Goal: Information Seeking & Learning: Learn about a topic

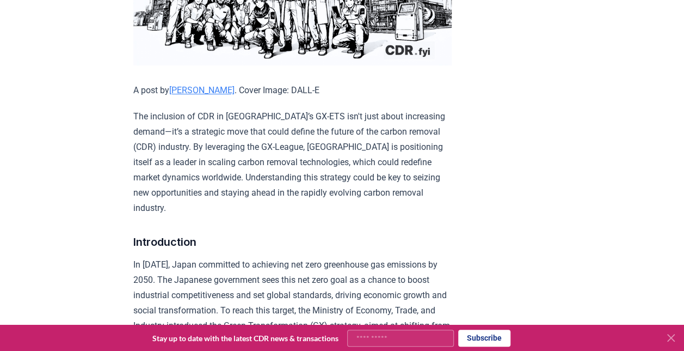
scroll to position [272, 0]
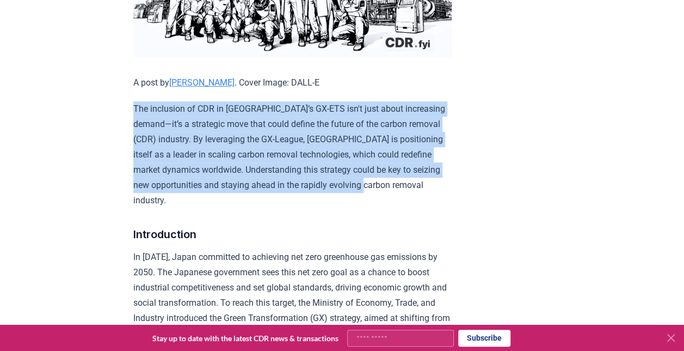
drag, startPoint x: 280, startPoint y: 187, endPoint x: 113, endPoint y: 95, distance: 190.5
drag, startPoint x: 113, startPoint y: 95, endPoint x: 272, endPoint y: 152, distance: 169.1
click at [272, 152] on p "The inclusion of CDR in [GEOGRAPHIC_DATA]’s GX-ETS isn't just about increasing …" at bounding box center [292, 154] width 318 height 107
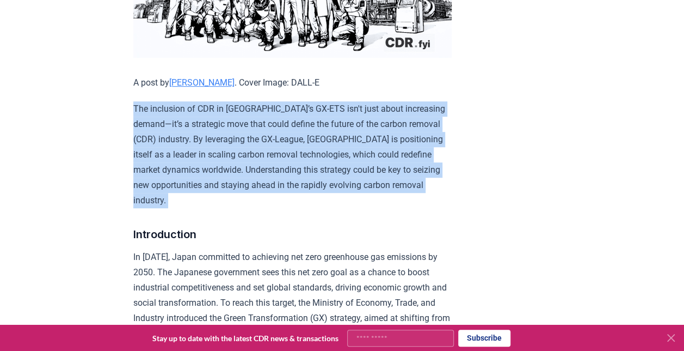
click at [272, 152] on p "The inclusion of CDR in [GEOGRAPHIC_DATA]’s GX-ETS isn't just about increasing …" at bounding box center [292, 154] width 318 height 107
drag, startPoint x: 272, startPoint y: 152, endPoint x: 299, endPoint y: 191, distance: 46.8
click at [299, 191] on p "The inclusion of CDR in [GEOGRAPHIC_DATA]’s GX-ETS isn't just about increasing …" at bounding box center [292, 154] width 318 height 107
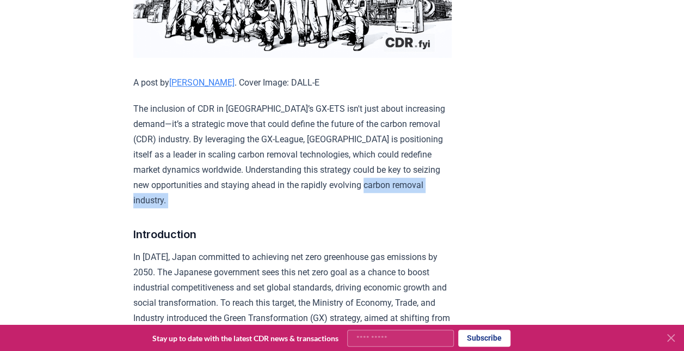
click at [299, 191] on p "The inclusion of CDR in [GEOGRAPHIC_DATA]’s GX-ETS isn't just about increasing …" at bounding box center [292, 154] width 318 height 107
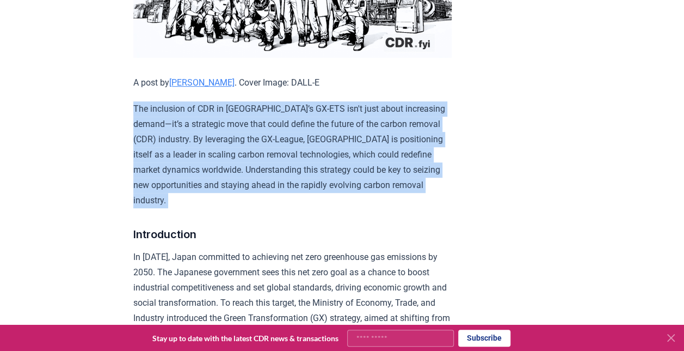
click at [299, 191] on p "The inclusion of CDR in [GEOGRAPHIC_DATA]’s GX-ETS isn't just about increasing …" at bounding box center [292, 154] width 318 height 107
drag, startPoint x: 299, startPoint y: 191, endPoint x: 248, endPoint y: 193, distance: 51.8
click at [248, 192] on p "The inclusion of CDR in [GEOGRAPHIC_DATA]’s GX-ETS isn't just about increasing …" at bounding box center [292, 154] width 318 height 107
click at [220, 199] on p "The inclusion of CDR in [GEOGRAPHIC_DATA]’s GX-ETS isn't just about increasing …" at bounding box center [292, 154] width 318 height 107
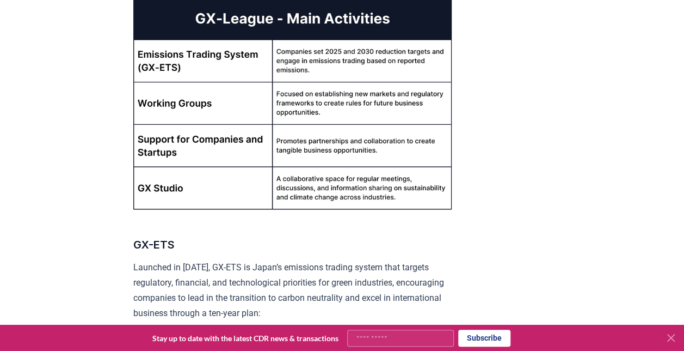
scroll to position [893, 0]
drag, startPoint x: 243, startPoint y: 345, endPoint x: 63, endPoint y: 179, distance: 244.6
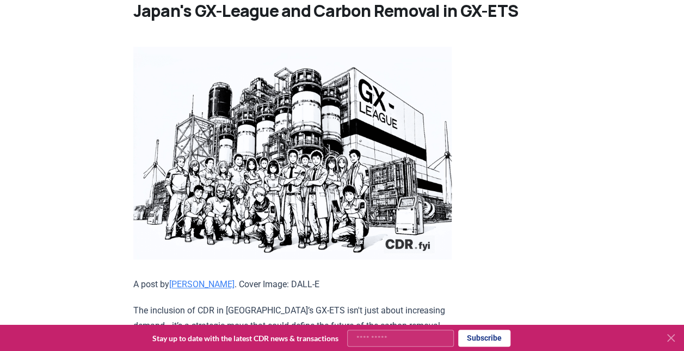
scroll to position [0, 0]
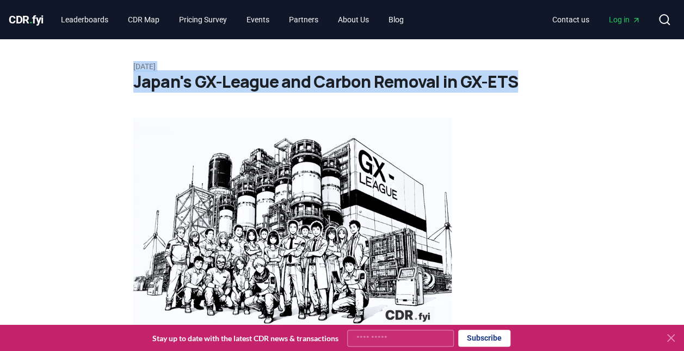
drag, startPoint x: 515, startPoint y: 83, endPoint x: 51, endPoint y: 47, distance: 465.2
drag, startPoint x: 51, startPoint y: 47, endPoint x: 181, endPoint y: 81, distance: 134.0
click at [181, 81] on h1 "Japan's GX-League and Carbon Removal in GX-ETS" at bounding box center [342, 82] width 418 height 20
click at [188, 87] on h1 "Japan's GX-League and Carbon Removal in GX-ETS" at bounding box center [342, 82] width 418 height 20
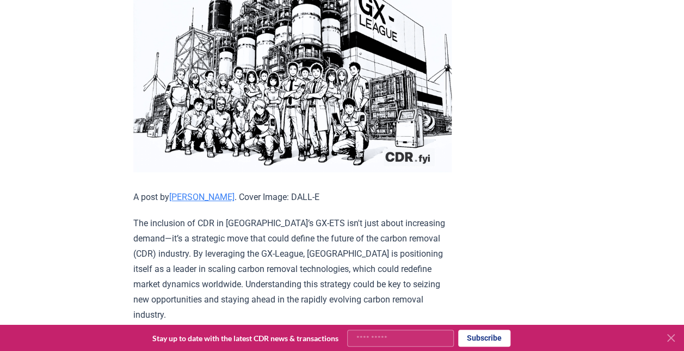
scroll to position [218, 0]
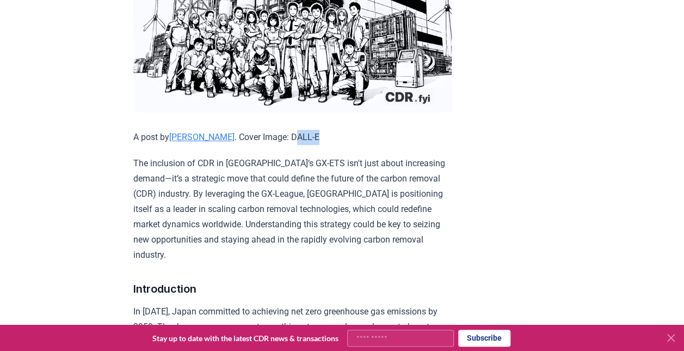
drag, startPoint x: 278, startPoint y: 137, endPoint x: 306, endPoint y: 135, distance: 28.4
click at [306, 135] on p "A post by [PERSON_NAME] . Cover Image: DALL-E" at bounding box center [292, 137] width 318 height 15
drag, startPoint x: 306, startPoint y: 135, endPoint x: 279, endPoint y: 135, distance: 27.2
click at [279, 135] on p "A post by [PERSON_NAME] . Cover Image: DALL-E" at bounding box center [292, 137] width 318 height 15
drag, startPoint x: 272, startPoint y: 133, endPoint x: 304, endPoint y: 133, distance: 32.1
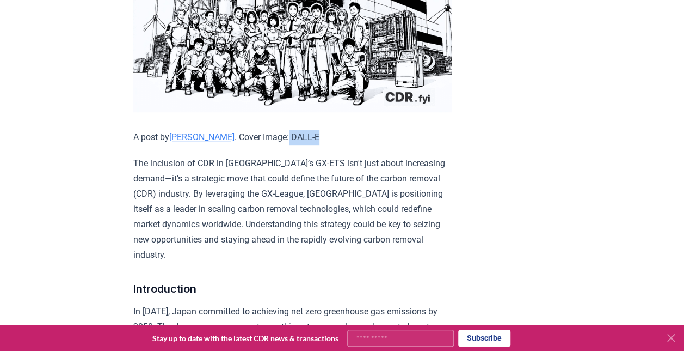
click at [304, 133] on p "A post by [PERSON_NAME] . Cover Image: DALL-E" at bounding box center [292, 137] width 318 height 15
drag, startPoint x: 304, startPoint y: 133, endPoint x: 287, endPoint y: 134, distance: 16.9
click at [287, 134] on p "A post by [PERSON_NAME] . Cover Image: DALL-E" at bounding box center [292, 137] width 318 height 15
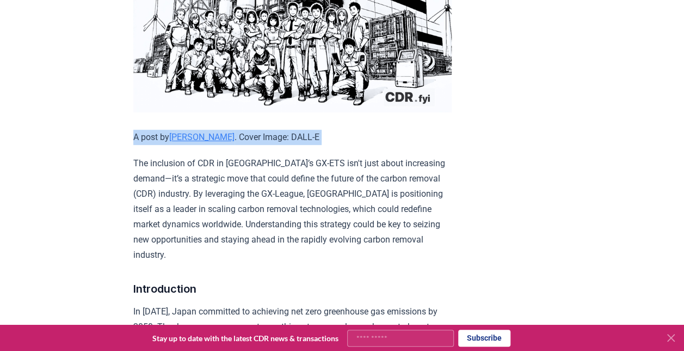
click at [287, 134] on p "A post by [PERSON_NAME] . Cover Image: DALL-E" at bounding box center [292, 137] width 318 height 15
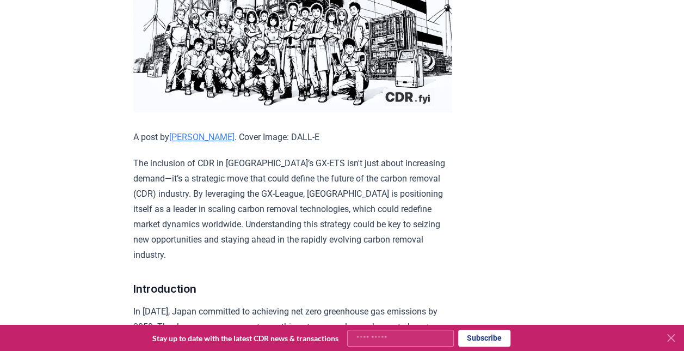
drag, startPoint x: 287, startPoint y: 134, endPoint x: 267, endPoint y: 145, distance: 23.4
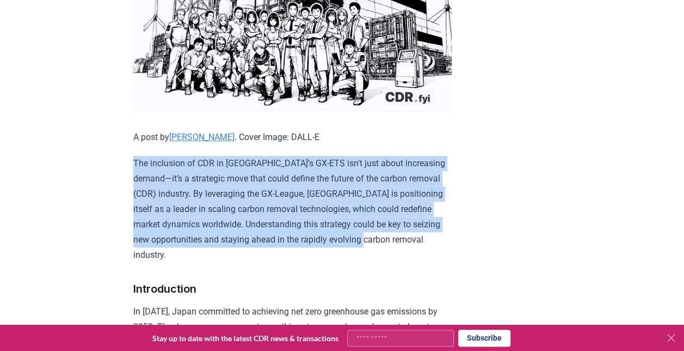
drag, startPoint x: 169, startPoint y: 253, endPoint x: 124, endPoint y: 167, distance: 97.6
drag, startPoint x: 124, startPoint y: 167, endPoint x: 177, endPoint y: 211, distance: 69.1
click at [177, 211] on p "The inclusion of CDR in [GEOGRAPHIC_DATA]’s GX-ETS isn't just about increasing …" at bounding box center [292, 209] width 318 height 107
click at [175, 229] on p "The inclusion of CDR in [GEOGRAPHIC_DATA]’s GX-ETS isn't just about increasing …" at bounding box center [292, 209] width 318 height 107
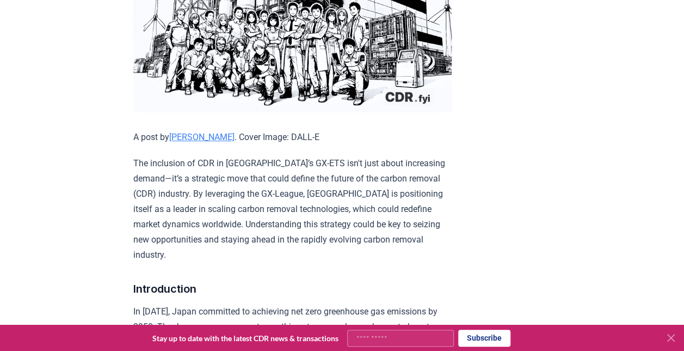
click at [168, 240] on p "The inclusion of CDR in [GEOGRAPHIC_DATA]’s GX-ETS isn't just about increasing …" at bounding box center [292, 209] width 318 height 107
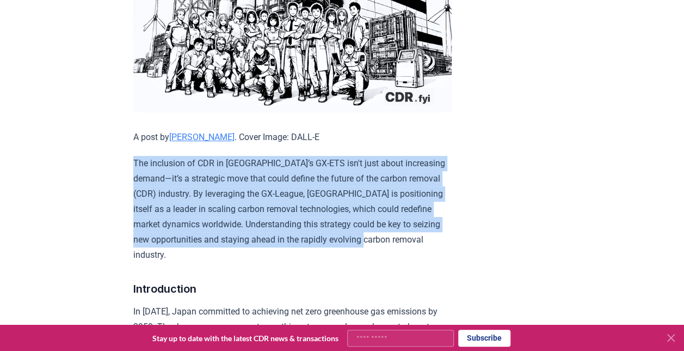
drag, startPoint x: 168, startPoint y: 250, endPoint x: 126, endPoint y: 167, distance: 93.7
drag, startPoint x: 126, startPoint y: 167, endPoint x: 168, endPoint y: 202, distance: 54.8
click at [168, 202] on p "The inclusion of CDR in [GEOGRAPHIC_DATA]’s GX-ETS isn't just about increasing …" at bounding box center [292, 209] width 318 height 107
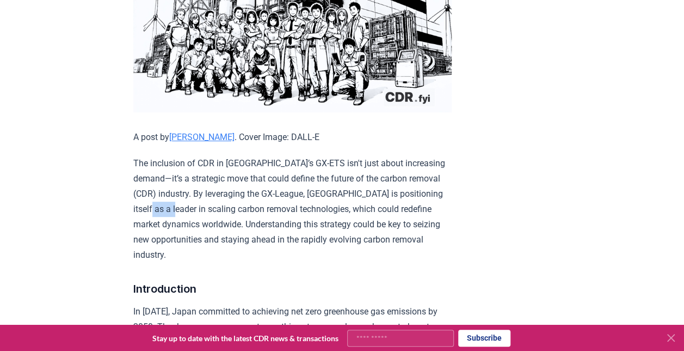
click at [168, 202] on p "The inclusion of CDR in [GEOGRAPHIC_DATA]’s GX-ETS isn't just about increasing …" at bounding box center [292, 209] width 318 height 107
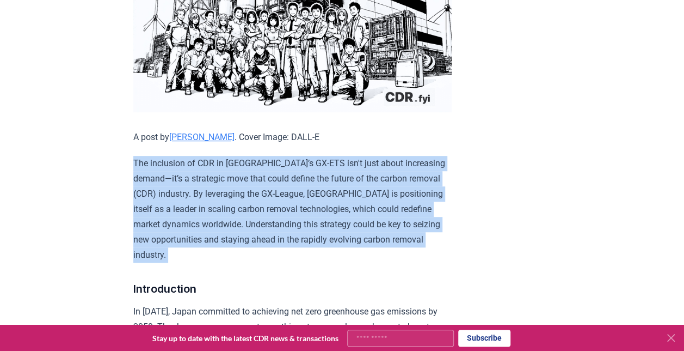
click at [168, 202] on p "The inclusion of CDR in [GEOGRAPHIC_DATA]’s GX-ETS isn't just about increasing …" at bounding box center [292, 209] width 318 height 107
drag, startPoint x: 168, startPoint y: 202, endPoint x: 154, endPoint y: 213, distance: 17.1
click at [154, 213] on p "The inclusion of CDR in [GEOGRAPHIC_DATA]’s GX-ETS isn't just about increasing …" at bounding box center [292, 209] width 318 height 107
click at [156, 234] on p "The inclusion of CDR in [GEOGRAPHIC_DATA]’s GX-ETS isn't just about increasing …" at bounding box center [292, 209] width 318 height 107
drag, startPoint x: 164, startPoint y: 251, endPoint x: 115, endPoint y: 157, distance: 106.4
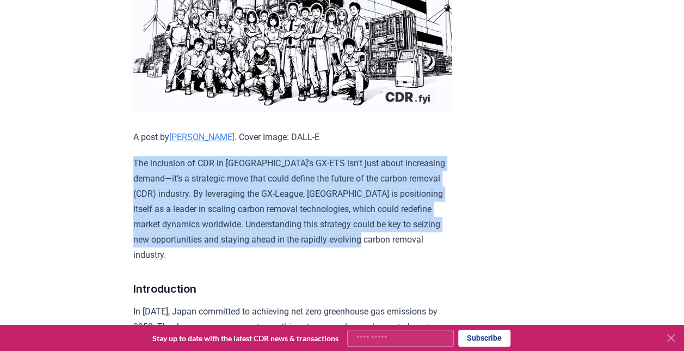
drag, startPoint x: 115, startPoint y: 157, endPoint x: 249, endPoint y: 238, distance: 156.4
click at [249, 237] on p "The inclusion of CDR in [GEOGRAPHIC_DATA]’s GX-ETS isn't just about increasing …" at bounding box center [292, 209] width 318 height 107
click at [439, 216] on p "The inclusion of CDR in [GEOGRAPHIC_DATA]’s GX-ETS isn't just about increasing …" at bounding box center [292, 209] width 318 height 107
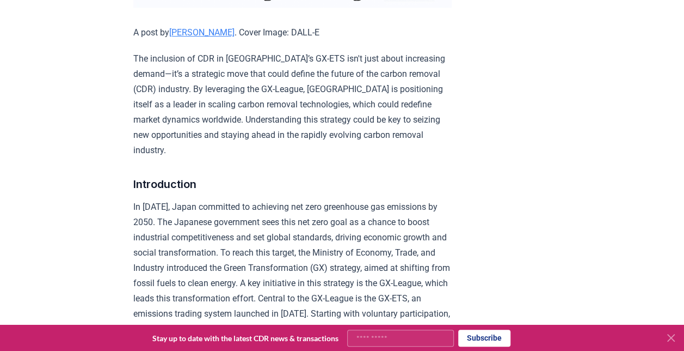
scroll to position [327, 0]
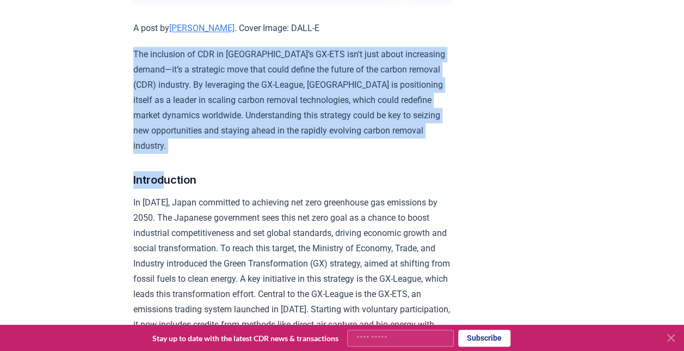
drag, startPoint x: 161, startPoint y: 156, endPoint x: 120, endPoint y: 51, distance: 112.7
drag, startPoint x: 120, startPoint y: 51, endPoint x: 211, endPoint y: 124, distance: 115.8
click at [211, 124] on p "The inclusion of CDR in [GEOGRAPHIC_DATA]’s GX-ETS isn't just about increasing …" at bounding box center [292, 100] width 318 height 107
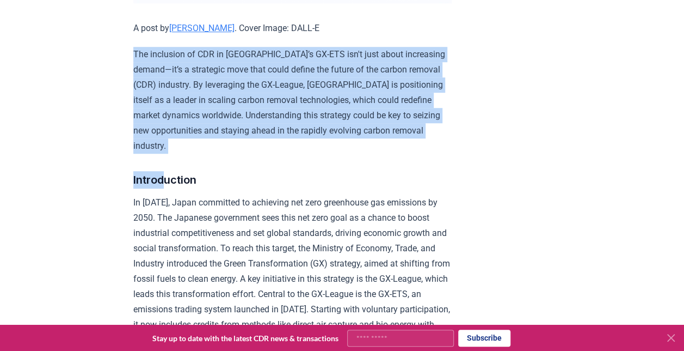
click at [211, 124] on p "The inclusion of CDR in [GEOGRAPHIC_DATA]’s GX-ETS isn't just about increasing …" at bounding box center [292, 100] width 318 height 107
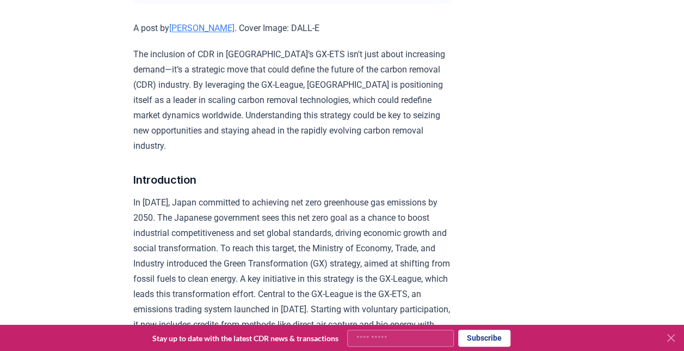
drag, startPoint x: 211, startPoint y: 124, endPoint x: 191, endPoint y: 152, distance: 35.2
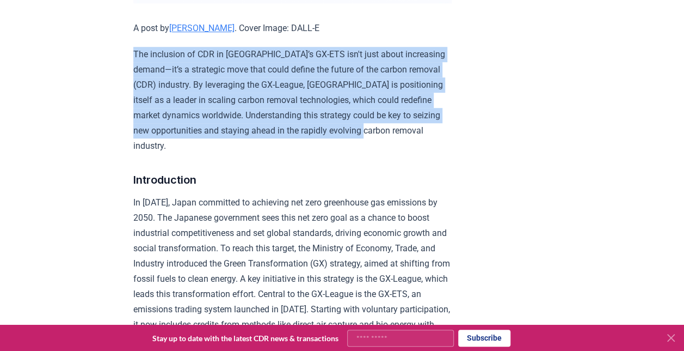
drag, startPoint x: 180, startPoint y: 125, endPoint x: 108, endPoint y: 54, distance: 101.6
drag, startPoint x: 108, startPoint y: 54, endPoint x: 226, endPoint y: 120, distance: 136.0
click at [226, 120] on p "The inclusion of CDR in [GEOGRAPHIC_DATA]’s GX-ETS isn't just about increasing …" at bounding box center [292, 100] width 318 height 107
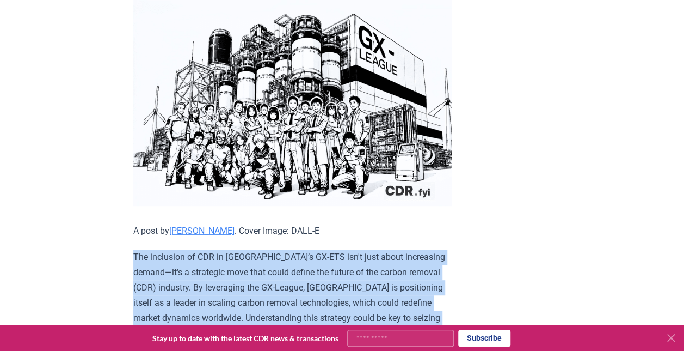
scroll to position [0, 0]
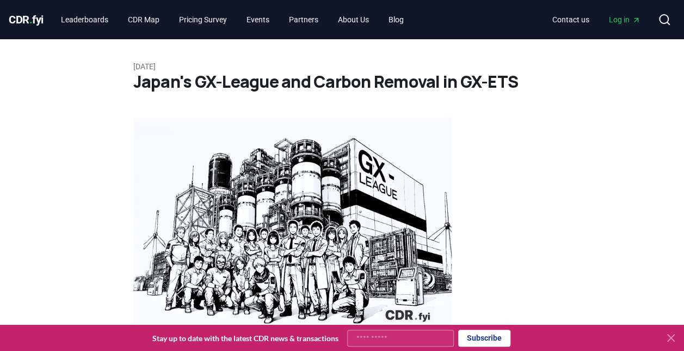
click at [145, 82] on h1 "Japan's GX-League and Carbon Removal in GX-ETS" at bounding box center [342, 82] width 418 height 20
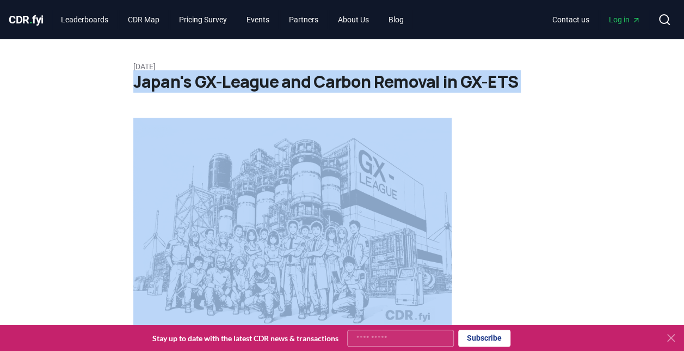
click at [145, 82] on h1 "Japan's GX-League and Carbon Removal in GX-ETS" at bounding box center [342, 82] width 418 height 20
drag, startPoint x: 145, startPoint y: 82, endPoint x: 340, endPoint y: 86, distance: 194.9
click at [340, 86] on h1 "Japan's GX-League and Carbon Removal in GX-ETS" at bounding box center [342, 82] width 418 height 20
click at [351, 83] on h1 "Japan's GX-League and Carbon Removal in GX-ETS" at bounding box center [342, 82] width 418 height 20
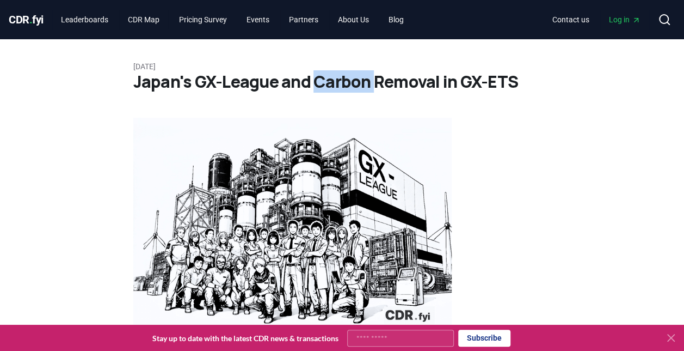
click at [351, 83] on h1 "Japan's GX-League and Carbon Removal in GX-ETS" at bounding box center [342, 82] width 418 height 20
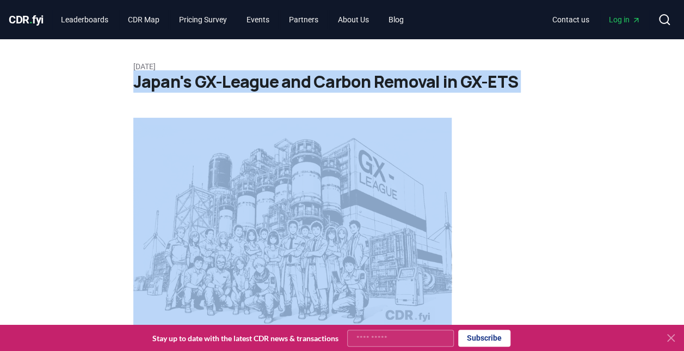
click at [351, 83] on h1 "Japan's GX-League and Carbon Removal in GX-ETS" at bounding box center [342, 82] width 418 height 20
drag, startPoint x: 351, startPoint y: 83, endPoint x: 310, endPoint y: 83, distance: 40.8
click at [310, 83] on h1 "Japan's GX-League and Carbon Removal in GX-ETS" at bounding box center [342, 82] width 418 height 20
click at [293, 83] on h1 "Japan's GX-League and Carbon Removal in GX-ETS" at bounding box center [342, 82] width 418 height 20
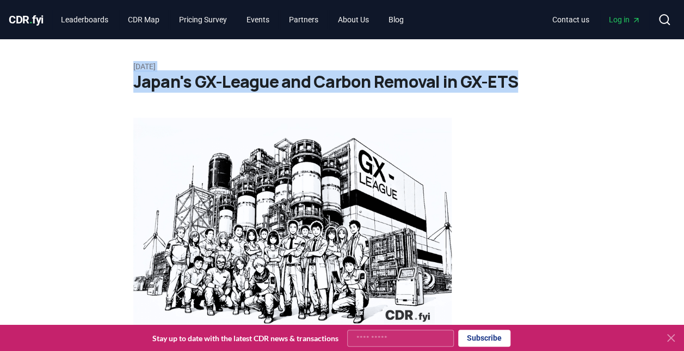
drag, startPoint x: 132, startPoint y: 65, endPoint x: 520, endPoint y: 83, distance: 387.9
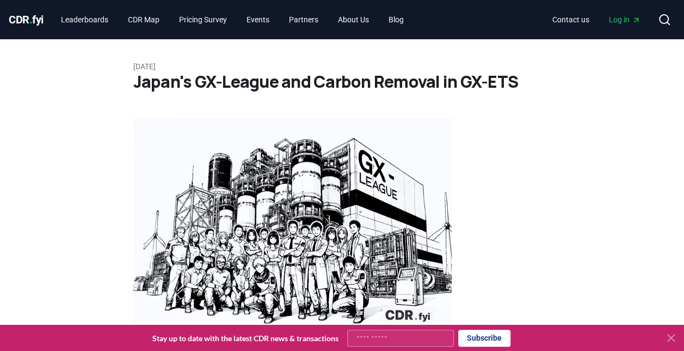
drag, startPoint x: 520, startPoint y: 83, endPoint x: 449, endPoint y: 97, distance: 72.3
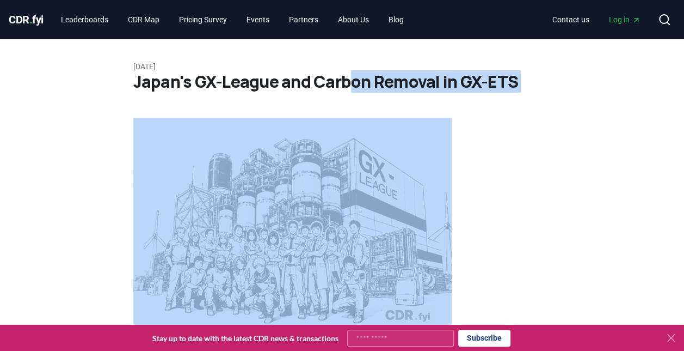
drag, startPoint x: 449, startPoint y: 97, endPoint x: 353, endPoint y: 93, distance: 96.4
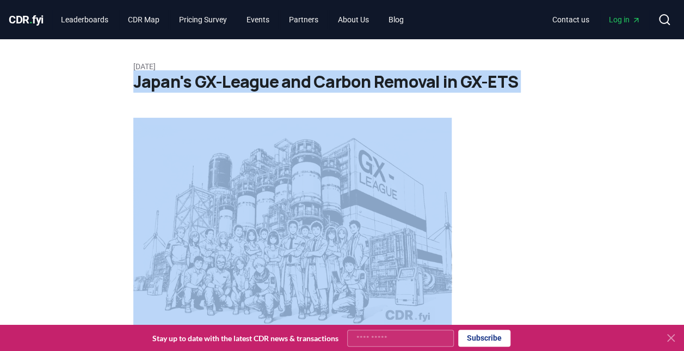
drag, startPoint x: 353, startPoint y: 93, endPoint x: 331, endPoint y: 91, distance: 21.3
click at [331, 91] on h1 "Japan's GX-League and Carbon Removal in GX-ETS" at bounding box center [342, 82] width 418 height 20
click at [292, 83] on h1 "Japan's GX-League and Carbon Removal in GX-ETS" at bounding box center [342, 82] width 418 height 20
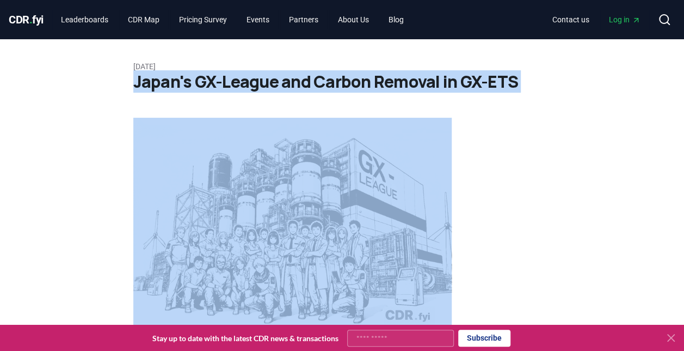
click at [262, 82] on h1 "Japan's GX-League and Carbon Removal in GX-ETS" at bounding box center [342, 82] width 418 height 20
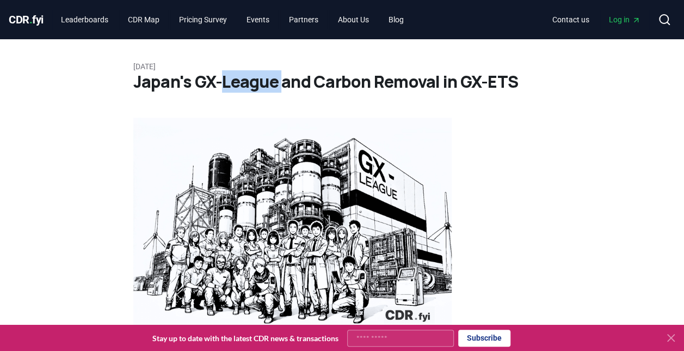
click at [262, 82] on h1 "Japan's GX-League and Carbon Removal in GX-ETS" at bounding box center [342, 82] width 418 height 20
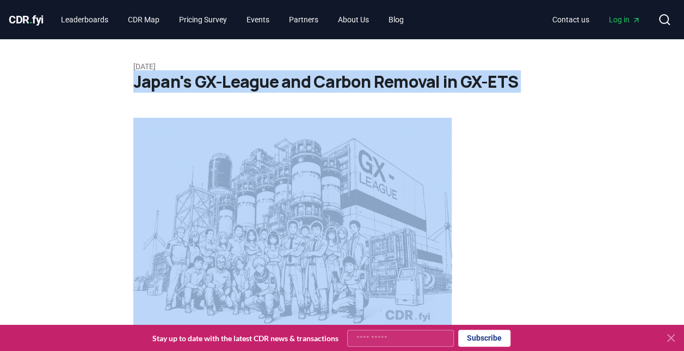
click at [262, 82] on h1 "Japan's GX-League and Carbon Removal in GX-ETS" at bounding box center [342, 82] width 418 height 20
drag, startPoint x: 262, startPoint y: 82, endPoint x: 226, endPoint y: 85, distance: 36.0
click at [226, 85] on h1 "Japan's GX-League and Carbon Removal in GX-ETS" at bounding box center [342, 82] width 418 height 20
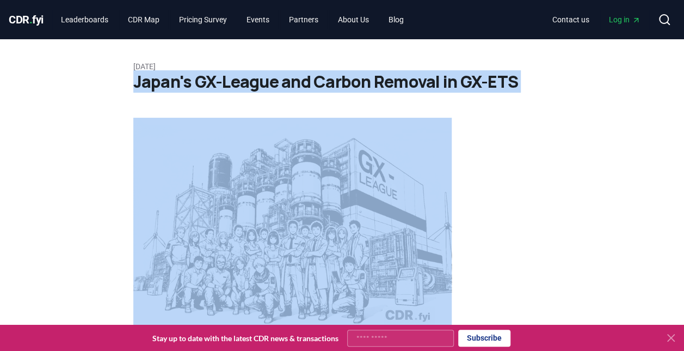
click at [226, 85] on h1 "Japan's GX-League and Carbon Removal in GX-ETS" at bounding box center [342, 82] width 418 height 20
click at [221, 88] on h1 "Japan's GX-League and Carbon Removal in GX-ETS" at bounding box center [342, 82] width 418 height 20
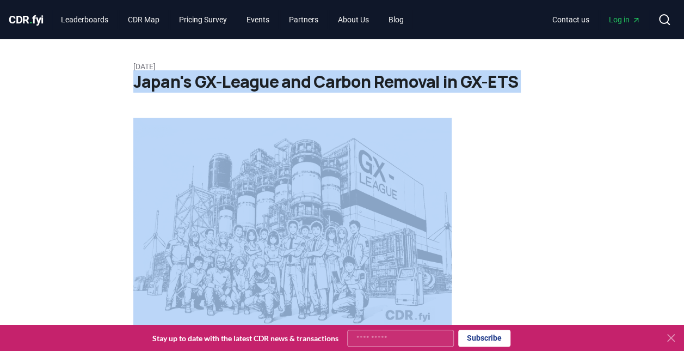
click at [505, 88] on h1 "Japan's GX-League and Carbon Removal in GX-ETS" at bounding box center [342, 82] width 418 height 20
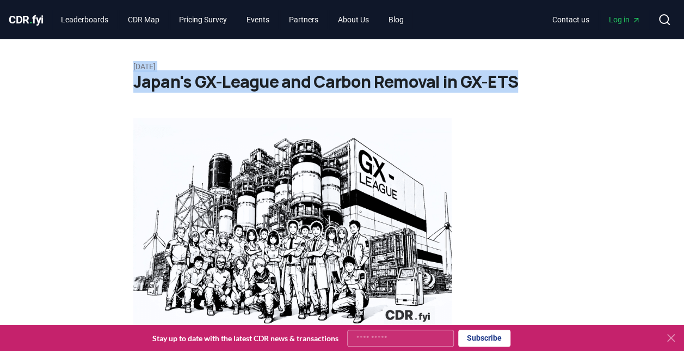
drag, startPoint x: 517, startPoint y: 85, endPoint x: 130, endPoint y: 70, distance: 387.3
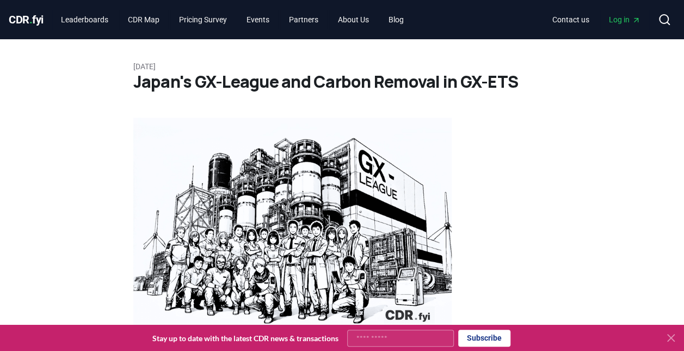
drag, startPoint x: 130, startPoint y: 70, endPoint x: 303, endPoint y: 97, distance: 174.7
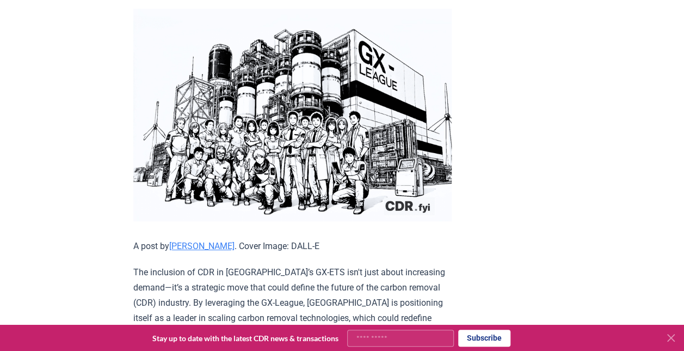
scroll to position [218, 0]
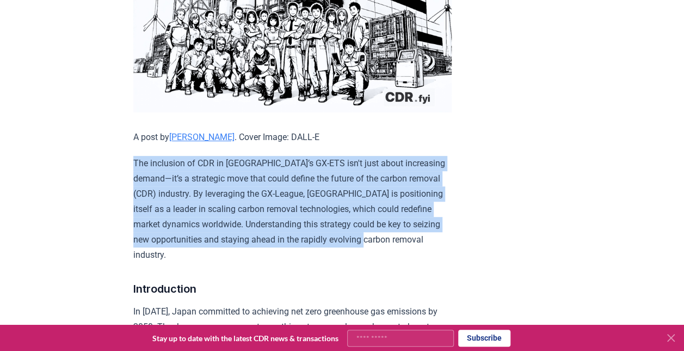
drag, startPoint x: 151, startPoint y: 188, endPoint x: 185, endPoint y: 257, distance: 76.2
drag, startPoint x: 185, startPoint y: 257, endPoint x: 168, endPoint y: 255, distance: 16.4
click at [166, 257] on p "The inclusion of CDR in [GEOGRAPHIC_DATA]’s GX-ETS isn't just about increasing …" at bounding box center [292, 209] width 318 height 107
click at [173, 256] on p "The inclusion of CDR in [GEOGRAPHIC_DATA]’s GX-ETS isn't just about increasing …" at bounding box center [292, 209] width 318 height 107
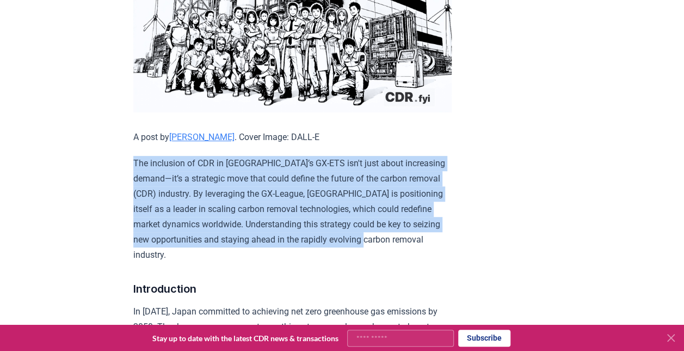
drag, startPoint x: 175, startPoint y: 256, endPoint x: 127, endPoint y: 167, distance: 101.8
drag, startPoint x: 127, startPoint y: 167, endPoint x: 369, endPoint y: 184, distance: 242.3
click at [369, 184] on p "The inclusion of CDR in [GEOGRAPHIC_DATA]’s GX-ETS isn't just about increasing …" at bounding box center [292, 209] width 318 height 107
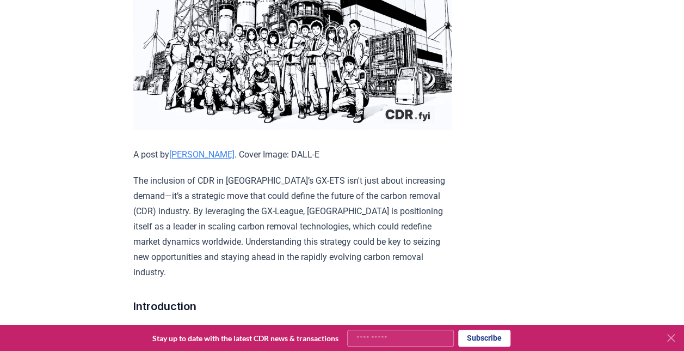
scroll to position [201, 0]
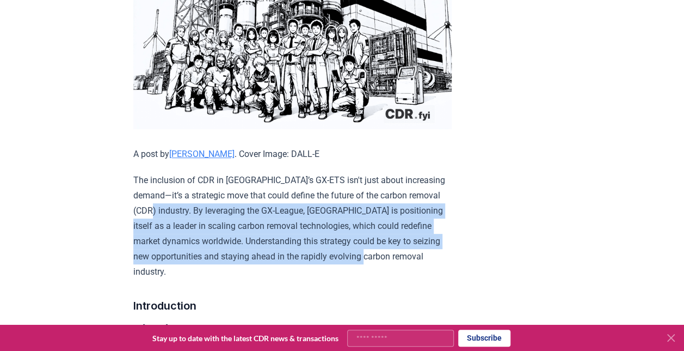
drag, startPoint x: 170, startPoint y: 205, endPoint x: 197, endPoint y: 267, distance: 68.3
click at [197, 267] on p "The inclusion of CDR in [GEOGRAPHIC_DATA]’s GX-ETS isn't just about increasing …" at bounding box center [292, 226] width 318 height 107
drag, startPoint x: 197, startPoint y: 267, endPoint x: 142, endPoint y: 266, distance: 55.0
click at [142, 266] on p "The inclusion of CDR in [GEOGRAPHIC_DATA]’s GX-ETS isn't just about increasing …" at bounding box center [292, 226] width 318 height 107
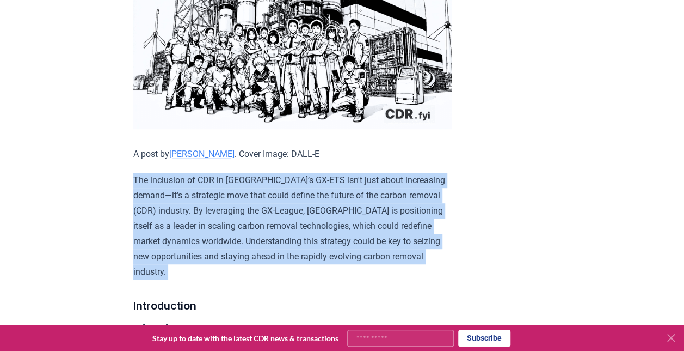
click at [142, 266] on p "The inclusion of CDR in [GEOGRAPHIC_DATA]’s GX-ETS isn't just about increasing …" at bounding box center [292, 226] width 318 height 107
drag, startPoint x: 142, startPoint y: 266, endPoint x: 245, endPoint y: 265, distance: 102.9
click at [245, 265] on p "The inclusion of CDR in [GEOGRAPHIC_DATA]’s GX-ETS isn't just about increasing …" at bounding box center [292, 226] width 318 height 107
click at [188, 245] on p "The inclusion of CDR in [GEOGRAPHIC_DATA]’s GX-ETS isn't just about increasing …" at bounding box center [292, 226] width 318 height 107
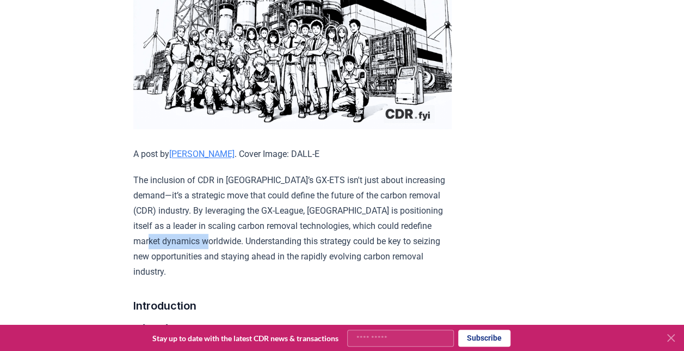
click at [188, 245] on p "The inclusion of CDR in [GEOGRAPHIC_DATA]’s GX-ETS isn't just about increasing …" at bounding box center [292, 226] width 318 height 107
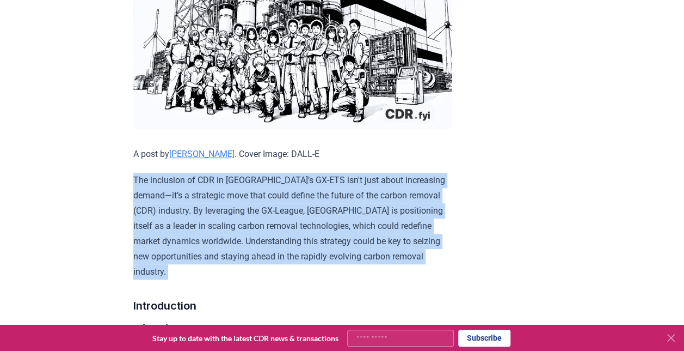
click at [188, 245] on p "The inclusion of CDR in [GEOGRAPHIC_DATA]’s GX-ETS isn't just about increasing …" at bounding box center [292, 226] width 318 height 107
drag, startPoint x: 188, startPoint y: 245, endPoint x: 162, endPoint y: 262, distance: 31.4
click at [162, 262] on p "The inclusion of CDR in [GEOGRAPHIC_DATA]’s GX-ETS isn't just about increasing …" at bounding box center [292, 226] width 318 height 107
click at [163, 265] on p "The inclusion of CDR in [GEOGRAPHIC_DATA]’s GX-ETS isn't just about increasing …" at bounding box center [292, 226] width 318 height 107
drag, startPoint x: 161, startPoint y: 249, endPoint x: 126, endPoint y: 176, distance: 81.1
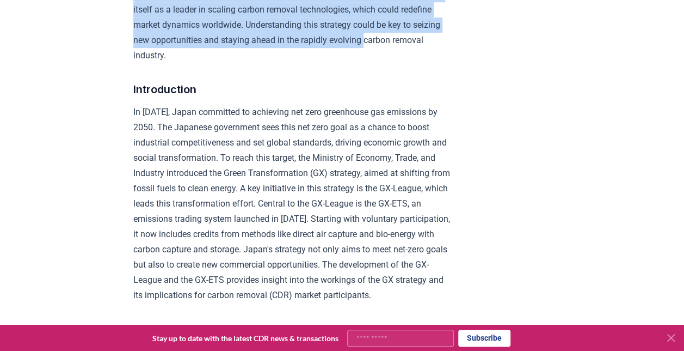
scroll to position [473, 0]
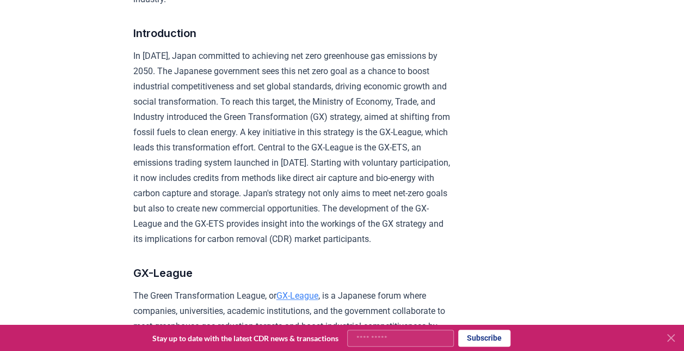
click at [208, 218] on p "In [DATE], Japan committed to achieving net zero greenhouse gas emissions by 20…" at bounding box center [292, 147] width 318 height 198
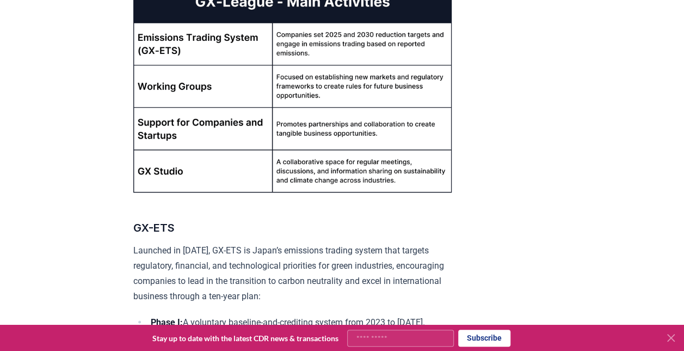
scroll to position [1031, 0]
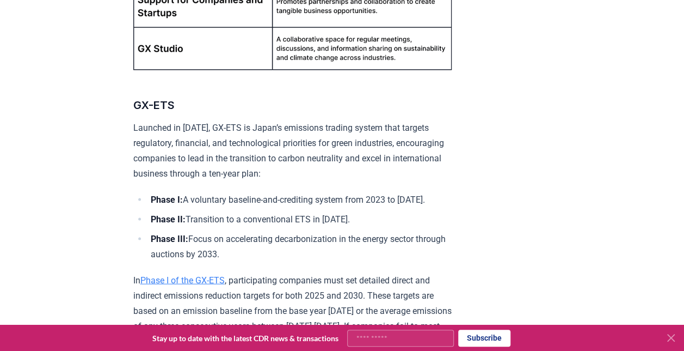
drag, startPoint x: 131, startPoint y: 138, endPoint x: 344, endPoint y: 186, distance: 218.2
drag, startPoint x: 344, startPoint y: 186, endPoint x: 240, endPoint y: 200, distance: 105.5
drag, startPoint x: 343, startPoint y: 273, endPoint x: 149, endPoint y: 210, distance: 204.8
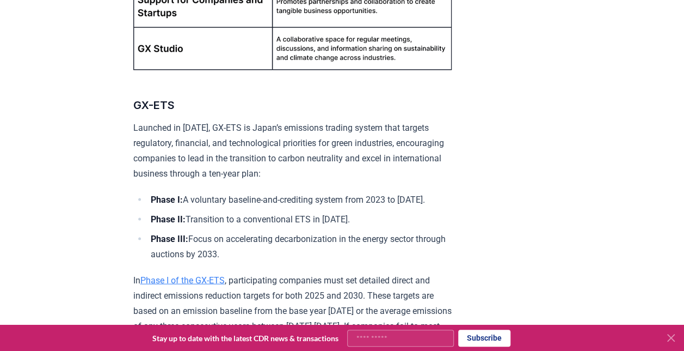
click at [149, 210] on ul "Phase I: A voluntary baseline-and-crediting system from 2023 to [DATE]. Phase I…" at bounding box center [292, 227] width 318 height 70
drag, startPoint x: 149, startPoint y: 210, endPoint x: 235, endPoint y: 242, distance: 92.3
copy ul "Phase I: A voluntary baseline-and-crediting system from 2023 to [DATE]. Phase I…"
drag, startPoint x: 323, startPoint y: 173, endPoint x: 105, endPoint y: 127, distance: 223.5
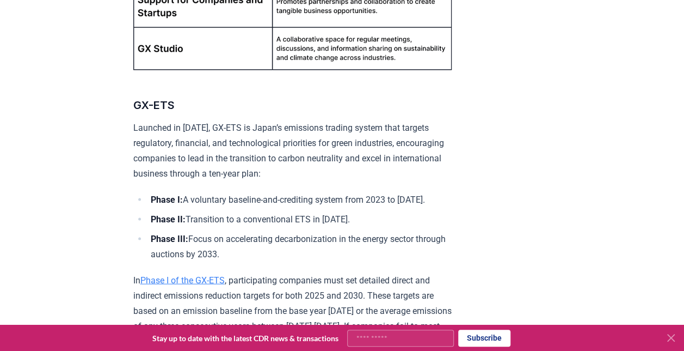
drag, startPoint x: 105, startPoint y: 127, endPoint x: 160, endPoint y: 176, distance: 73.7
click at [160, 176] on p "Launched in [DATE], GX-ETS is Japan’s emissions trading system that targets reg…" at bounding box center [292, 150] width 318 height 61
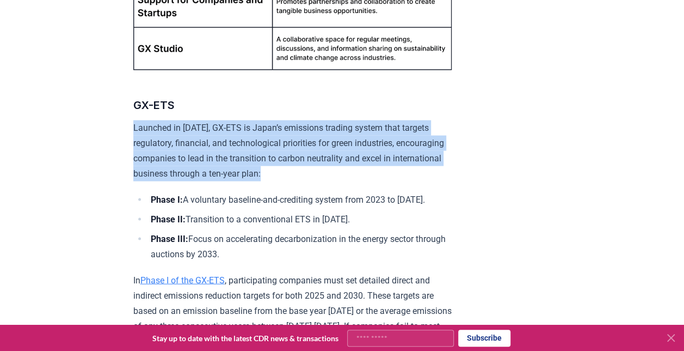
click at [160, 176] on p "Launched in [DATE], GX-ETS is Japan’s emissions trading system that targets reg…" at bounding box center [292, 150] width 318 height 61
drag, startPoint x: 160, startPoint y: 176, endPoint x: 139, endPoint y: 191, distance: 25.4
click at [139, 181] on p "Launched in [DATE], GX-ETS is Japan’s emissions trading system that targets reg…" at bounding box center [292, 150] width 318 height 61
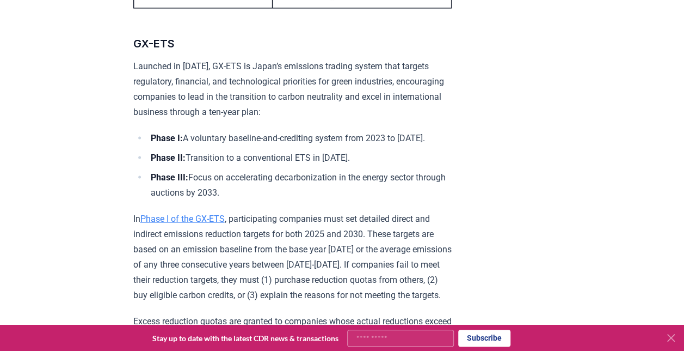
scroll to position [1140, 0]
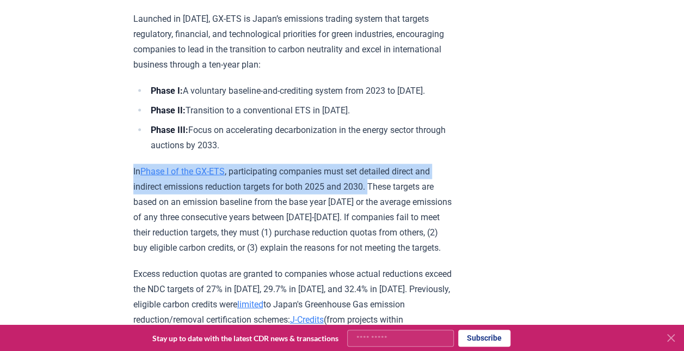
drag, startPoint x: 131, startPoint y: 196, endPoint x: 373, endPoint y: 213, distance: 242.3
drag, startPoint x: 373, startPoint y: 213, endPoint x: 351, endPoint y: 212, distance: 22.3
copy p "In Phase I of the GX-ETS , participating companies must set detailed direct and…"
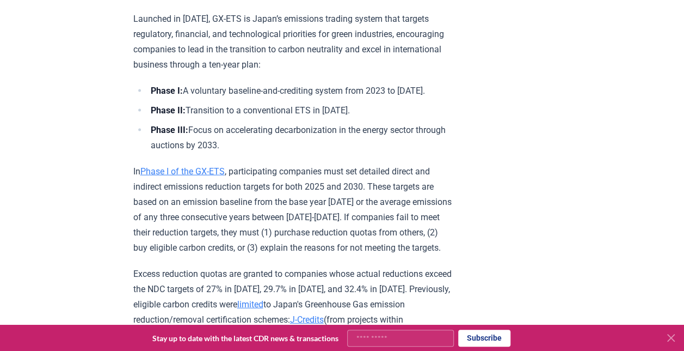
click at [393, 214] on p "In Phase I of the GX-ETS , participating companies must set detailed direct and…" at bounding box center [292, 209] width 318 height 91
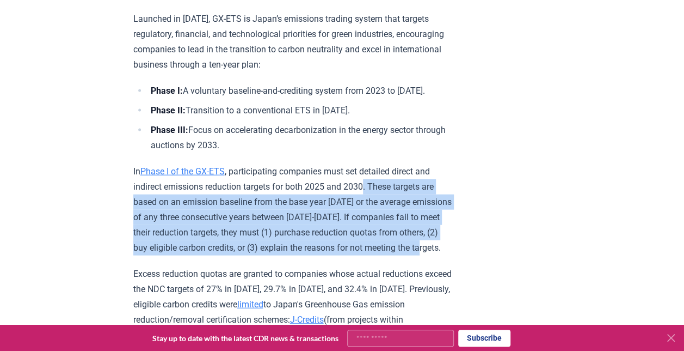
drag, startPoint x: 370, startPoint y: 208, endPoint x: 429, endPoint y: 280, distance: 92.8
click at [429, 255] on p "In Phase I of the GX-ETS , participating companies must set detailed direct and…" at bounding box center [292, 209] width 318 height 91
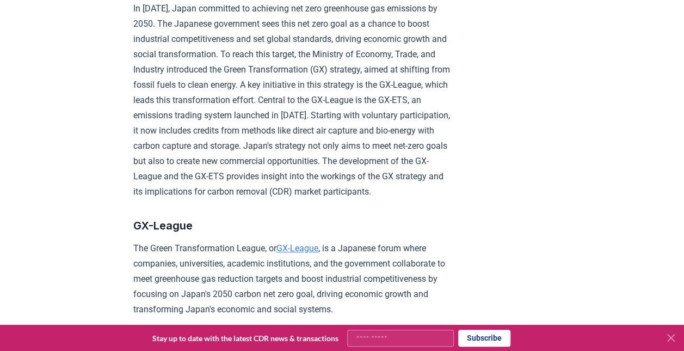
scroll to position [520, 0]
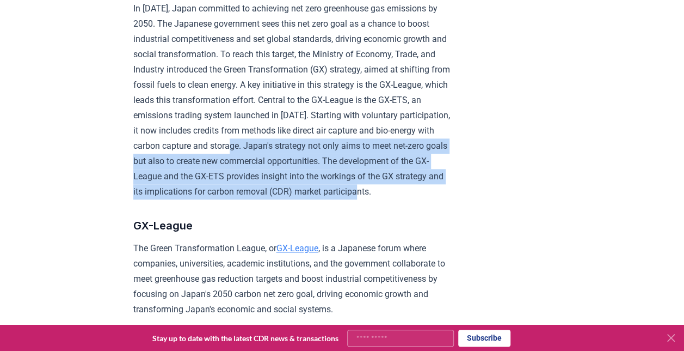
drag, startPoint x: 361, startPoint y: 140, endPoint x: 271, endPoint y: 208, distance: 113.0
click at [271, 199] on p "In [DATE], Japan committed to achieving net zero greenhouse gas emissions by 20…" at bounding box center [292, 100] width 318 height 198
drag, startPoint x: 271, startPoint y: 208, endPoint x: 237, endPoint y: 205, distance: 34.0
click at [237, 199] on p "In [DATE], Japan committed to achieving net zero greenhouse gas emissions by 20…" at bounding box center [292, 100] width 318 height 198
click at [280, 199] on p "In [DATE], Japan committed to achieving net zero greenhouse gas emissions by 20…" at bounding box center [292, 100] width 318 height 198
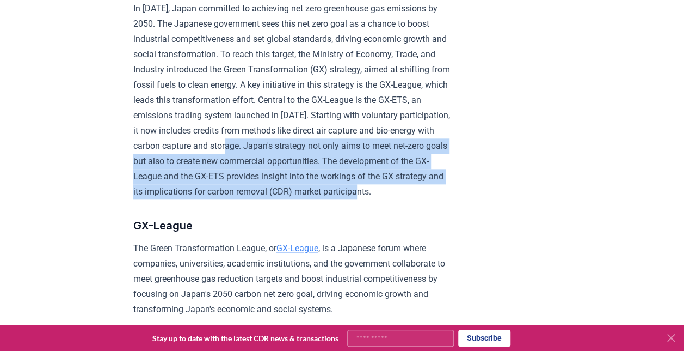
drag, startPoint x: 296, startPoint y: 206, endPoint x: 360, endPoint y: 144, distance: 88.5
click at [360, 144] on p "In [DATE], Japan committed to achieving net zero greenhouse gas emissions by 20…" at bounding box center [292, 100] width 318 height 198
drag, startPoint x: 360, startPoint y: 144, endPoint x: 357, endPoint y: 168, distance: 24.1
click at [357, 168] on p "In [DATE], Japan committed to achieving net zero greenhouse gas emissions by 20…" at bounding box center [292, 100] width 318 height 198
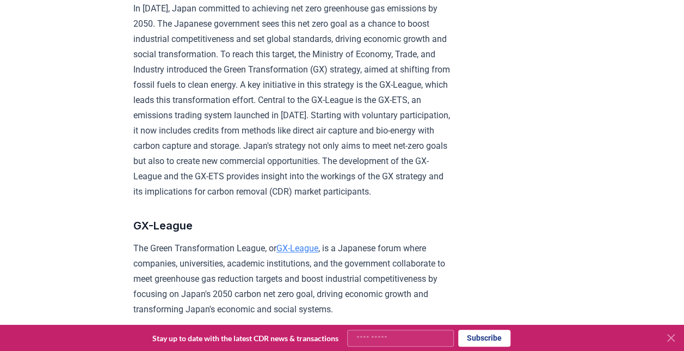
drag, startPoint x: 357, startPoint y: 168, endPoint x: 358, endPoint y: 146, distance: 21.8
click at [358, 146] on p "In [DATE], Japan committed to achieving net zero greenhouse gas emissions by 20…" at bounding box center [292, 100] width 318 height 198
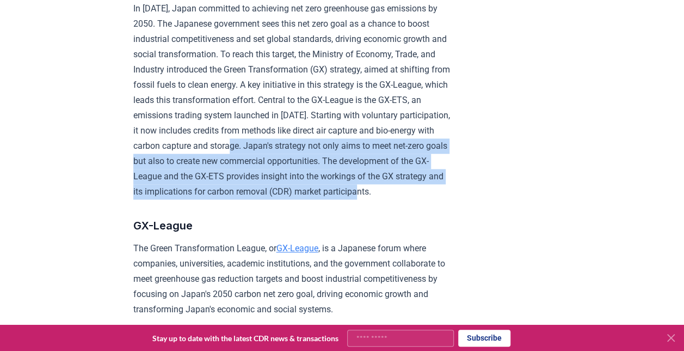
drag, startPoint x: 361, startPoint y: 142, endPoint x: 396, endPoint y: 202, distance: 70.0
click at [396, 199] on p "In [DATE], Japan committed to achieving net zero greenhouse gas emissions by 20…" at bounding box center [292, 100] width 318 height 198
drag, startPoint x: 396, startPoint y: 202, endPoint x: 372, endPoint y: 202, distance: 24.5
click at [372, 199] on p "In [DATE], Japan committed to achieving net zero greenhouse gas emissions by 20…" at bounding box center [292, 100] width 318 height 198
click at [370, 155] on p "In [DATE], Japan committed to achieving net zero greenhouse gas emissions by 20…" at bounding box center [292, 100] width 318 height 198
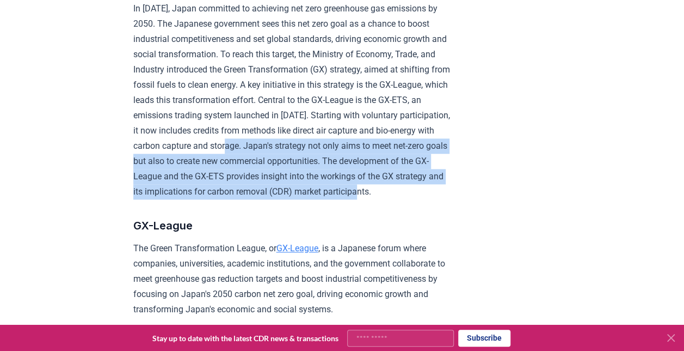
drag, startPoint x: 360, startPoint y: 143, endPoint x: 394, endPoint y: 210, distance: 75.5
click at [394, 199] on p "In [DATE], Japan committed to achieving net zero greenhouse gas emissions by 20…" at bounding box center [292, 100] width 318 height 198
drag, startPoint x: 394, startPoint y: 210, endPoint x: 354, endPoint y: 208, distance: 40.3
click at [354, 199] on p "In [DATE], Japan committed to achieving net zero greenhouse gas emissions by 20…" at bounding box center [292, 100] width 318 height 198
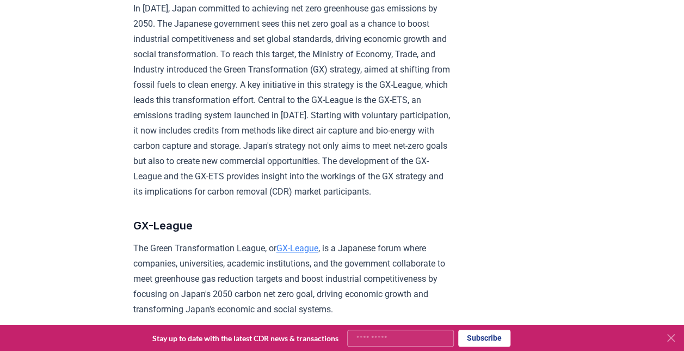
click at [422, 199] on p "In [DATE], Japan committed to achieving net zero greenhouse gas emissions by 20…" at bounding box center [292, 100] width 318 height 198
click at [376, 184] on p "In [DATE], Japan committed to achieving net zero greenhouse gas emissions by 20…" at bounding box center [292, 100] width 318 height 198
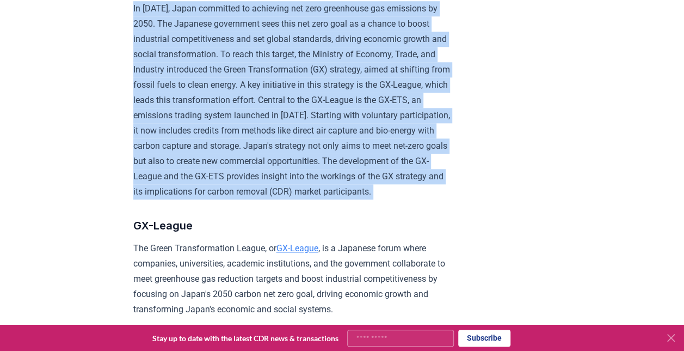
click at [376, 184] on p "In [DATE], Japan committed to achieving net zero greenhouse gas emissions by 20…" at bounding box center [292, 100] width 318 height 198
drag, startPoint x: 376, startPoint y: 184, endPoint x: 348, endPoint y: 201, distance: 32.8
click at [345, 199] on p "In [DATE], Japan committed to achieving net zero greenhouse gas emissions by 20…" at bounding box center [292, 100] width 318 height 198
click at [369, 199] on p "In [DATE], Japan committed to achieving net zero greenhouse gas emissions by 20…" at bounding box center [292, 100] width 318 height 198
click at [357, 147] on p "In [DATE], Japan committed to achieving net zero greenhouse gas emissions by 20…" at bounding box center [292, 100] width 318 height 198
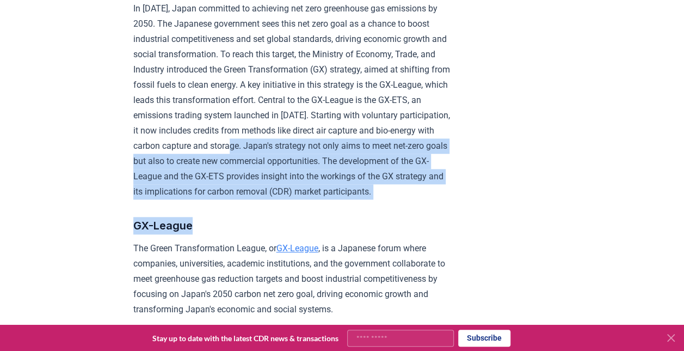
drag, startPoint x: 363, startPoint y: 142, endPoint x: 389, endPoint y: 213, distance: 75.4
drag, startPoint x: 389, startPoint y: 213, endPoint x: 315, endPoint y: 201, distance: 74.4
click at [299, 199] on p "In [DATE], Japan committed to achieving net zero greenhouse gas emissions by 20…" at bounding box center [292, 100] width 318 height 198
drag, startPoint x: 345, startPoint y: 167, endPoint x: 364, endPoint y: 150, distance: 25.1
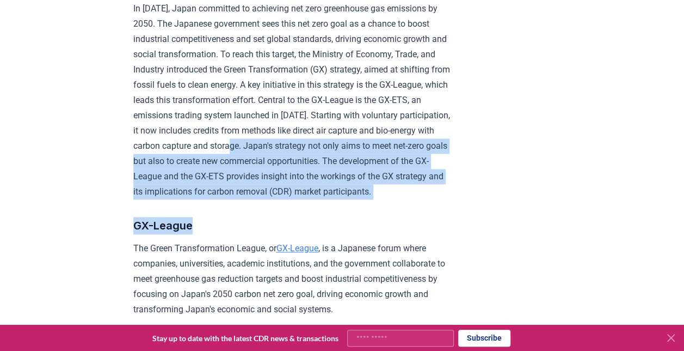
click at [345, 166] on p "In [DATE], Japan committed to achieving net zero greenhouse gas emissions by 20…" at bounding box center [292, 100] width 318 height 198
click at [367, 148] on p "In [DATE], Japan committed to achieving net zero greenhouse gas emissions by 20…" at bounding box center [292, 100] width 318 height 198
drag, startPoint x: 365, startPoint y: 142, endPoint x: 409, endPoint y: 201, distance: 73.8
click at [409, 199] on p "In [DATE], Japan committed to achieving net zero greenhouse gas emissions by 20…" at bounding box center [292, 100] width 318 height 198
drag, startPoint x: 409, startPoint y: 201, endPoint x: 353, endPoint y: 183, distance: 59.4
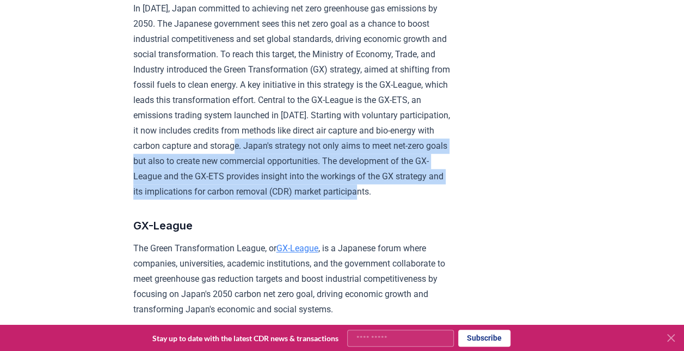
click at [351, 188] on p "In [DATE], Japan committed to achieving net zero greenhouse gas emissions by 20…" at bounding box center [292, 100] width 318 height 198
click at [384, 167] on p "In [DATE], Japan committed to achieving net zero greenhouse gas emissions by 20…" at bounding box center [292, 100] width 318 height 198
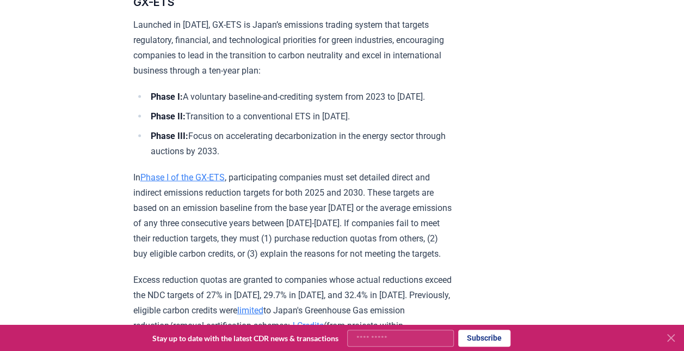
scroll to position [1174, 0]
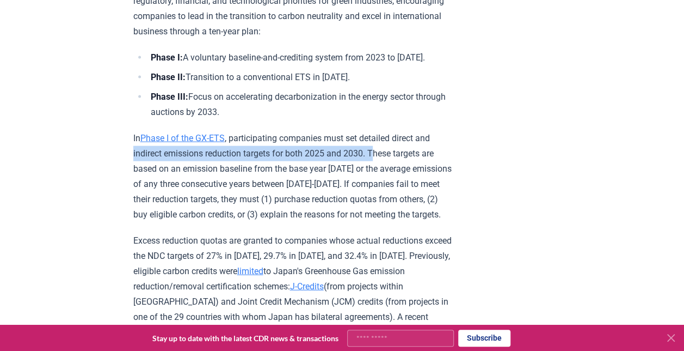
drag, startPoint x: 128, startPoint y: 177, endPoint x: 377, endPoint y: 177, distance: 248.2
drag, startPoint x: 377, startPoint y: 177, endPoint x: 346, endPoint y: 183, distance: 31.0
click at [346, 183] on p "In Phase I of the GX-ETS , participating companies must set detailed direct and…" at bounding box center [292, 176] width 318 height 91
click at [369, 185] on p "In Phase I of the GX-ETS , participating companies must set detailed direct and…" at bounding box center [292, 176] width 318 height 91
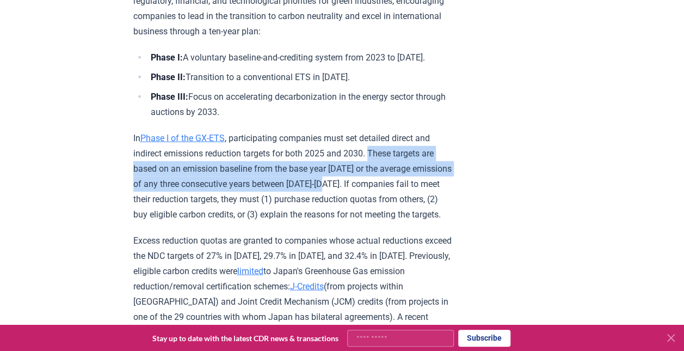
drag, startPoint x: 374, startPoint y: 179, endPoint x: 379, endPoint y: 210, distance: 30.8
click at [379, 210] on p "In Phase I of the GX-ETS , participating companies must set detailed direct and…" at bounding box center [292, 176] width 318 height 91
drag, startPoint x: 379, startPoint y: 210, endPoint x: 346, endPoint y: 211, distance: 33.2
click at [346, 211] on p "In Phase I of the GX-ETS , participating companies must set detailed direct and…" at bounding box center [292, 176] width 318 height 91
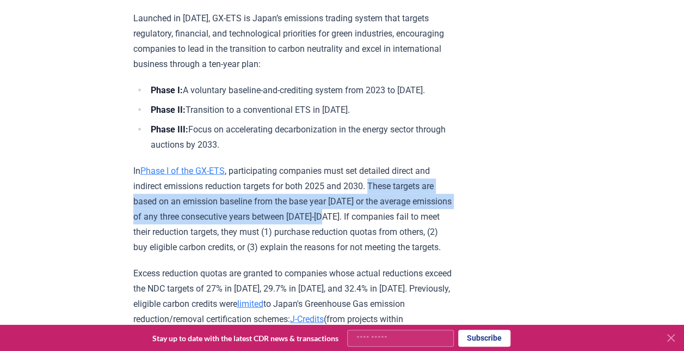
scroll to position [1119, 0]
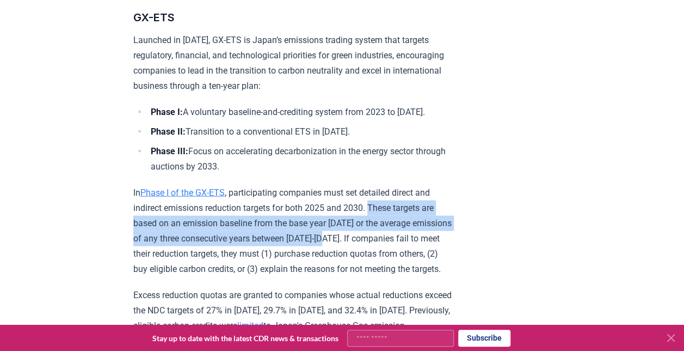
click at [402, 232] on p "In Phase I of the GX-ETS , participating companies must set detailed direct and…" at bounding box center [292, 230] width 318 height 91
click at [395, 243] on p "In Phase I of the GX-ETS , participating companies must set detailed direct and…" at bounding box center [292, 230] width 318 height 91
drag, startPoint x: 377, startPoint y: 263, endPoint x: 376, endPoint y: 235, distance: 27.8
click at [376, 235] on p "In Phase I of the GX-ETS , participating companies must set detailed direct and…" at bounding box center [292, 230] width 318 height 91
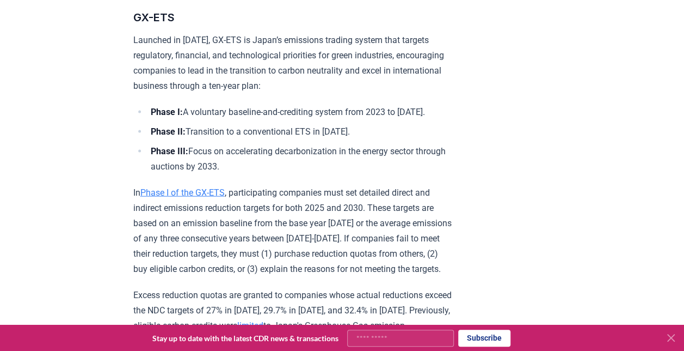
drag, startPoint x: 376, startPoint y: 235, endPoint x: 435, endPoint y: 263, distance: 65.7
click at [435, 263] on p "In Phase I of the GX-ETS , participating companies must set detailed direct and…" at bounding box center [292, 230] width 318 height 91
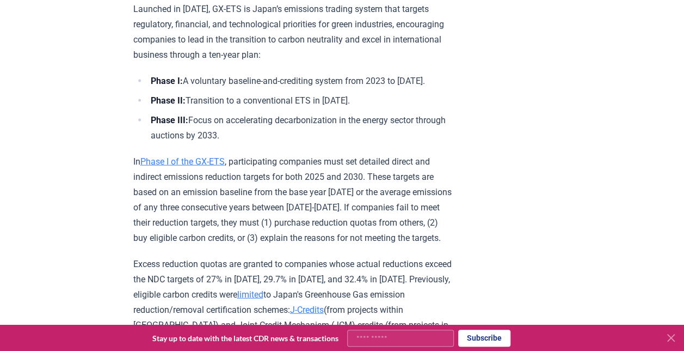
scroll to position [1174, 0]
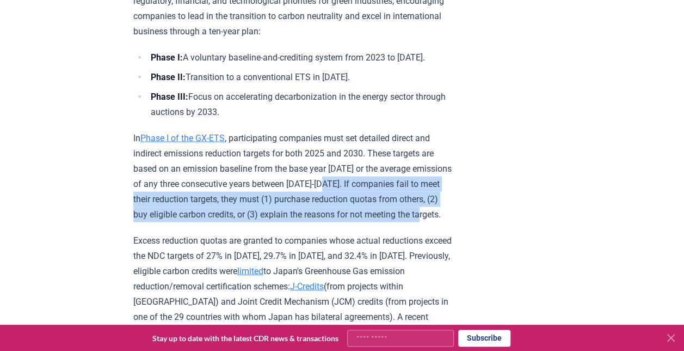
drag, startPoint x: 380, startPoint y: 207, endPoint x: 405, endPoint y: 254, distance: 53.1
click at [405, 222] on p "In Phase I of the GX-ETS , participating companies must set detailed direct and…" at bounding box center [292, 176] width 318 height 91
drag, startPoint x: 405, startPoint y: 254, endPoint x: 384, endPoint y: 242, distance: 24.1
click at [384, 222] on p "In Phase I of the GX-ETS , participating companies must set detailed direct and…" at bounding box center [292, 176] width 318 height 91
click at [414, 222] on p "In Phase I of the GX-ETS , participating companies must set detailed direct and…" at bounding box center [292, 176] width 318 height 91
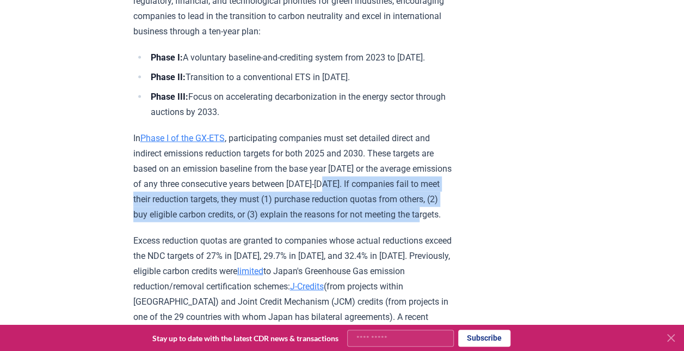
drag, startPoint x: 417, startPoint y: 254, endPoint x: 379, endPoint y: 213, distance: 55.8
click at [379, 213] on p "In Phase I of the GX-ETS , participating companies must set detailed direct and…" at bounding box center [292, 176] width 318 height 91
drag, startPoint x: 379, startPoint y: 213, endPoint x: 365, endPoint y: 243, distance: 32.4
click at [365, 222] on p "In Phase I of the GX-ETS , participating companies must set detailed direct and…" at bounding box center [292, 176] width 318 height 91
click at [371, 222] on p "In Phase I of the GX-ETS , participating companies must set detailed direct and…" at bounding box center [292, 176] width 318 height 91
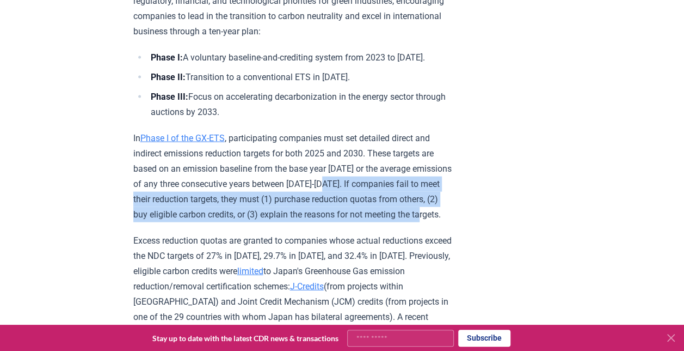
drag, startPoint x: 379, startPoint y: 210, endPoint x: 413, endPoint y: 259, distance: 59.5
click at [413, 222] on p "In Phase I of the GX-ETS , participating companies must set detailed direct and…" at bounding box center [292, 176] width 318 height 91
click at [414, 222] on p "In Phase I of the GX-ETS , participating companies must set detailed direct and…" at bounding box center [292, 176] width 318 height 91
click at [419, 222] on p "In Phase I of the GX-ETS , participating companies must set detailed direct and…" at bounding box center [292, 176] width 318 height 91
drag, startPoint x: 376, startPoint y: 205, endPoint x: 411, endPoint y: 254, distance: 60.1
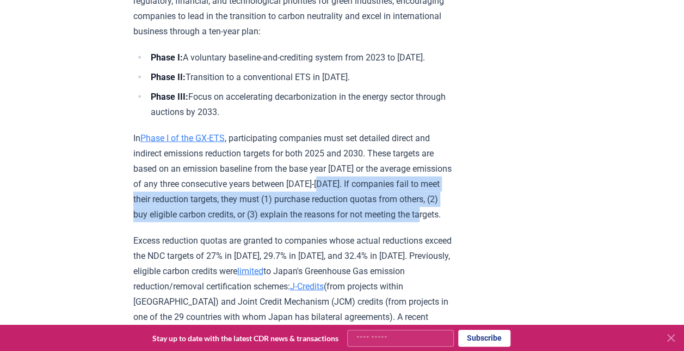
click at [411, 222] on p "In Phase I of the GX-ETS , participating companies must set detailed direct and…" at bounding box center [292, 176] width 318 height 91
click at [406, 222] on p "In Phase I of the GX-ETS , participating companies must set detailed direct and…" at bounding box center [292, 176] width 318 height 91
drag, startPoint x: 378, startPoint y: 208, endPoint x: 414, endPoint y: 260, distance: 63.1
click at [414, 222] on p "In Phase I of the GX-ETS , participating companies must set detailed direct and…" at bounding box center [292, 176] width 318 height 91
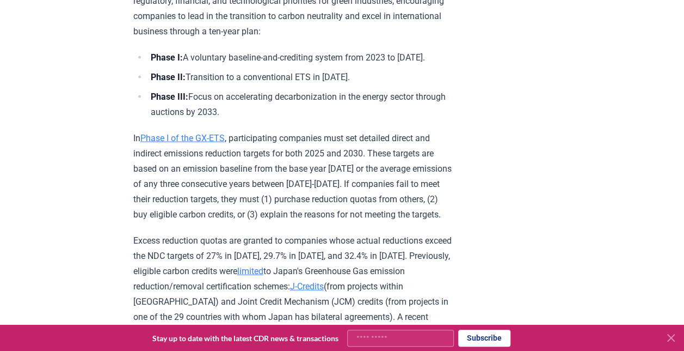
drag, startPoint x: 414, startPoint y: 260, endPoint x: 367, endPoint y: 271, distance: 47.5
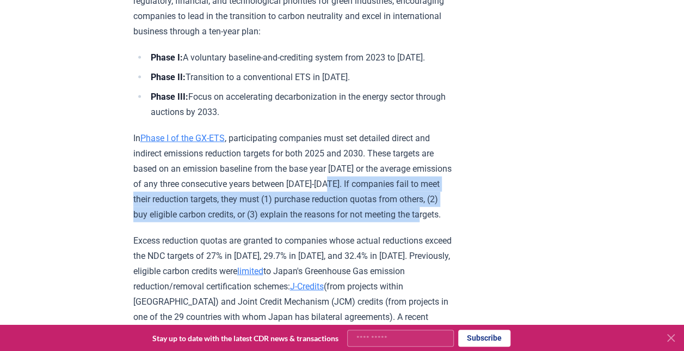
drag, startPoint x: 380, startPoint y: 210, endPoint x: 407, endPoint y: 247, distance: 46.4
click at [407, 222] on p "In Phase I of the GX-ETS , participating companies must set detailed direct and…" at bounding box center [292, 176] width 318 height 91
drag, startPoint x: 407, startPoint y: 247, endPoint x: 379, endPoint y: 249, distance: 28.4
click at [379, 222] on p "In Phase I of the GX-ETS , participating companies must set detailed direct and…" at bounding box center [292, 176] width 318 height 91
click at [386, 222] on p "In Phase I of the GX-ETS , participating companies must set detailed direct and…" at bounding box center [292, 176] width 318 height 91
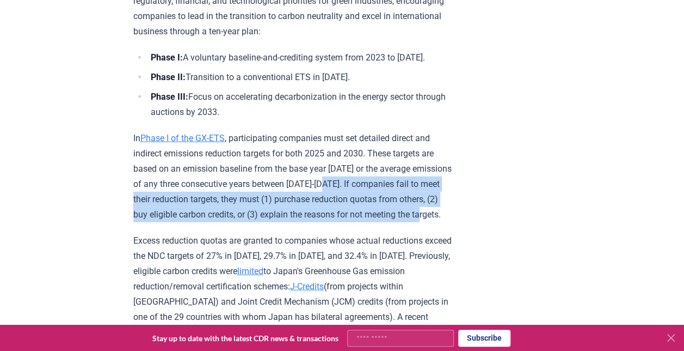
drag, startPoint x: 382, startPoint y: 210, endPoint x: 406, endPoint y: 254, distance: 50.2
click at [406, 222] on p "In Phase I of the GX-ETS , participating companies must set detailed direct and…" at bounding box center [292, 176] width 318 height 91
drag, startPoint x: 406, startPoint y: 254, endPoint x: 395, endPoint y: 255, distance: 10.9
click at [395, 222] on p "In Phase I of the GX-ETS , participating companies must set detailed direct and…" at bounding box center [292, 176] width 318 height 91
click at [398, 222] on p "In Phase I of the GX-ETS , participating companies must set detailed direct and…" at bounding box center [292, 176] width 318 height 91
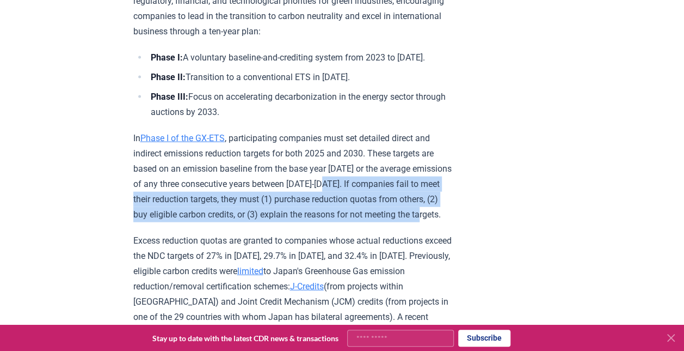
drag, startPoint x: 414, startPoint y: 254, endPoint x: 379, endPoint y: 211, distance: 55.3
click at [379, 211] on p "In Phase I of the GX-ETS , participating companies must set detailed direct and…" at bounding box center [292, 176] width 318 height 91
drag, startPoint x: 379, startPoint y: 211, endPoint x: 345, endPoint y: 258, distance: 57.7
click at [345, 222] on p "In Phase I of the GX-ETS , participating companies must set detailed direct and…" at bounding box center [292, 176] width 318 height 91
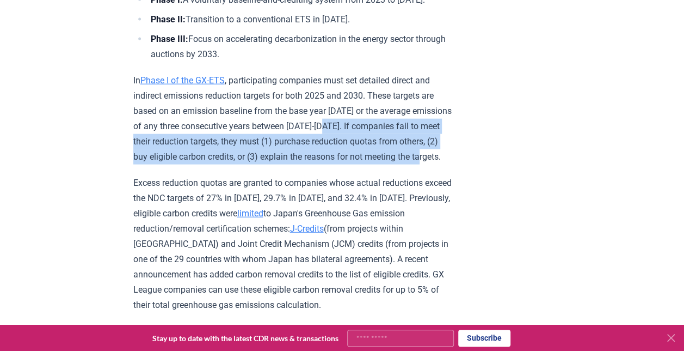
scroll to position [1232, 0]
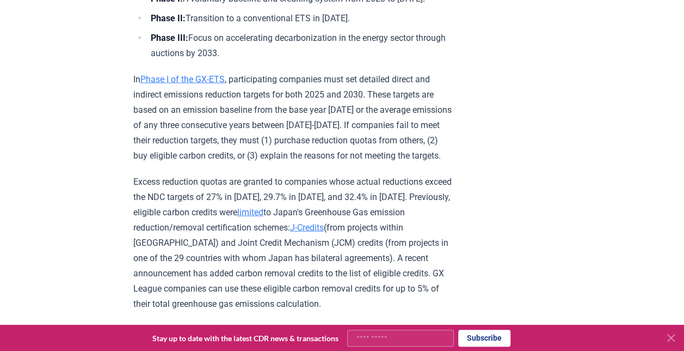
click at [358, 231] on p "Excess reduction quotas are granted to companies whose actual reductions exceed…" at bounding box center [292, 242] width 318 height 137
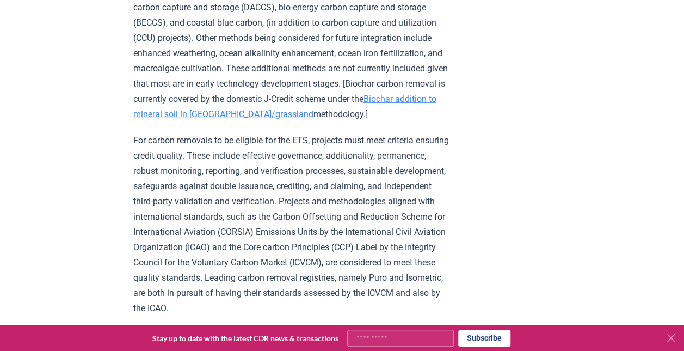
scroll to position [1599, 0]
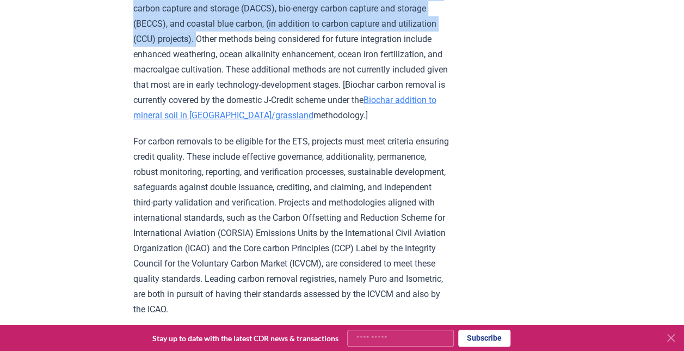
drag, startPoint x: 235, startPoint y: 77, endPoint x: 133, endPoint y: 32, distance: 111.9
click at [133, 32] on p "The GX-ETS will now accept credits from three carbon removal methods: direct ai…" at bounding box center [292, 54] width 318 height 137
drag, startPoint x: 133, startPoint y: 32, endPoint x: 242, endPoint y: 58, distance: 112.5
copy p "The GX-ETS will now accept credits from three carbon removal methods: direct ai…"
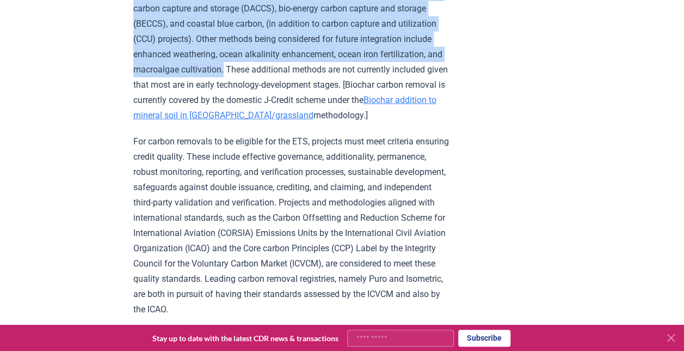
drag, startPoint x: 306, startPoint y: 107, endPoint x: 118, endPoint y: 24, distance: 205.5
drag, startPoint x: 118, startPoint y: 24, endPoint x: 263, endPoint y: 85, distance: 158.1
copy p "The GX-ETS will now accept credits from three carbon removal methods: direct ai…"
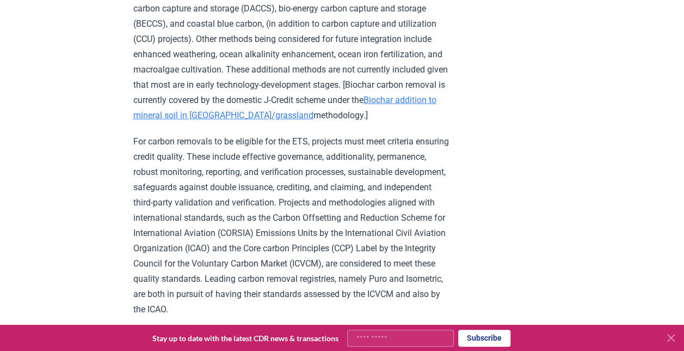
click at [395, 112] on p "The GX-ETS will now accept credits from three carbon removal methods: direct ai…" at bounding box center [292, 54] width 318 height 137
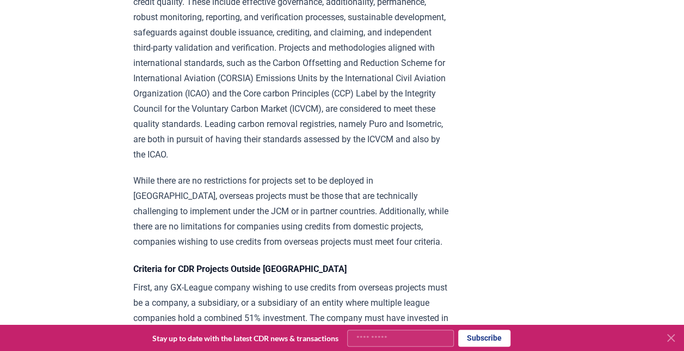
scroll to position [1754, 0]
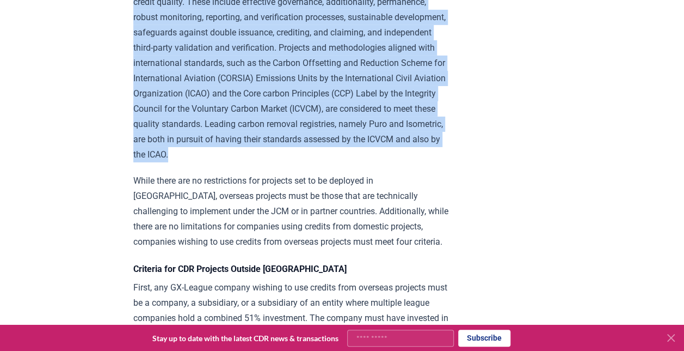
drag, startPoint x: 132, startPoint y: 42, endPoint x: 412, endPoint y: 214, distance: 328.7
drag, startPoint x: 412, startPoint y: 214, endPoint x: 359, endPoint y: 207, distance: 52.8
click at [359, 162] on p "For carbon removals to be eligible for the ETS, projects must meet criteria ens…" at bounding box center [292, 70] width 318 height 183
click at [311, 162] on p "For carbon removals to be eligible for the ETS, projects must meet criteria ens…" at bounding box center [292, 70] width 318 height 183
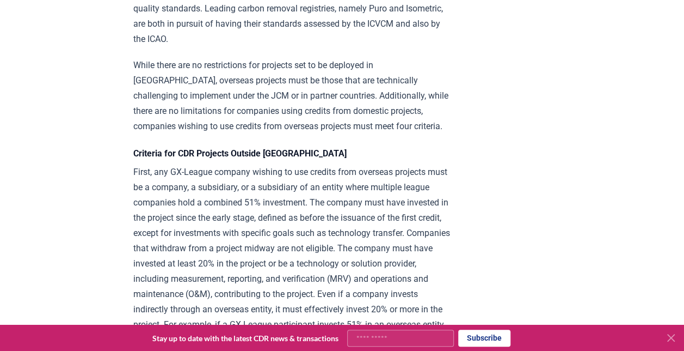
scroll to position [1926, 0]
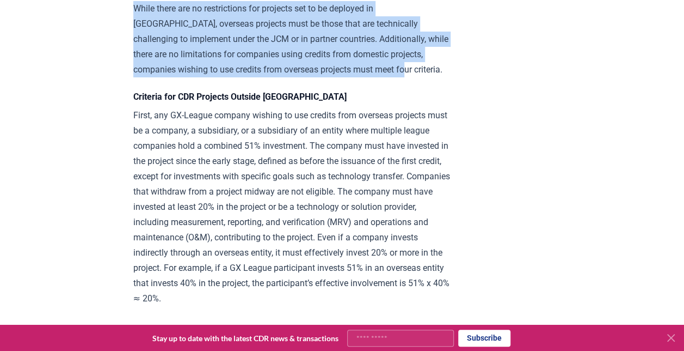
drag, startPoint x: 131, startPoint y: 64, endPoint x: 409, endPoint y: 125, distance: 285.3
click at [409, 125] on div "[DATE] Japan's GX-League and Carbon Removal in GX-ETS A post by [PERSON_NAME] .…" at bounding box center [342, 269] width 684 height 4312
click at [402, 65] on p "While there are no restrictions for projects set to be deployed in [GEOGRAPHIC_…" at bounding box center [292, 39] width 318 height 76
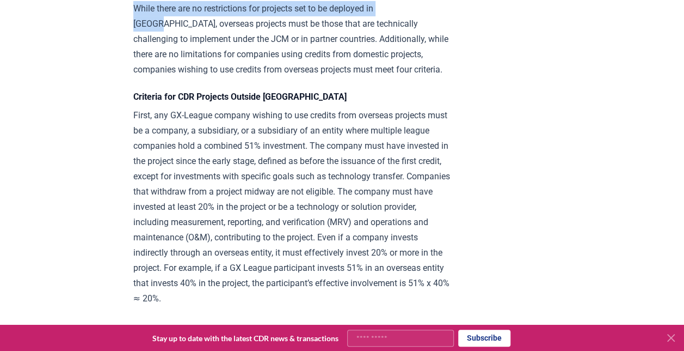
drag, startPoint x: 415, startPoint y: 65, endPoint x: 101, endPoint y: 60, distance: 313.6
click at [101, 60] on div "[DATE] Japan's GX-League and Carbon Removal in GX-ETS A post by [PERSON_NAME] .…" at bounding box center [342, 269] width 684 height 4312
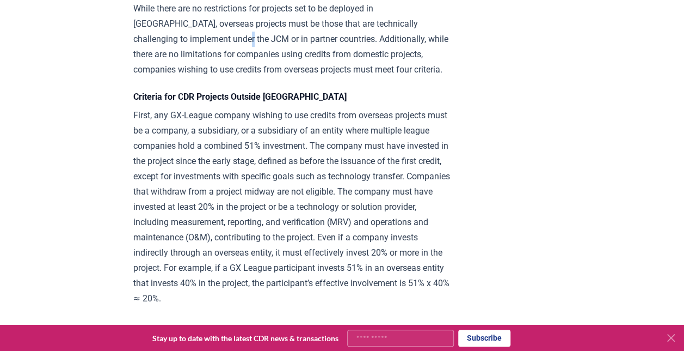
drag, startPoint x: 101, startPoint y: 60, endPoint x: 202, endPoint y: 93, distance: 106.4
click at [202, 77] on p "While there are no restrictions for projects set to be deployed in [GEOGRAPHIC_…" at bounding box center [292, 39] width 318 height 76
click at [429, 77] on p "While there are no restrictions for projects set to be deployed in [GEOGRAPHIC_…" at bounding box center [292, 39] width 318 height 76
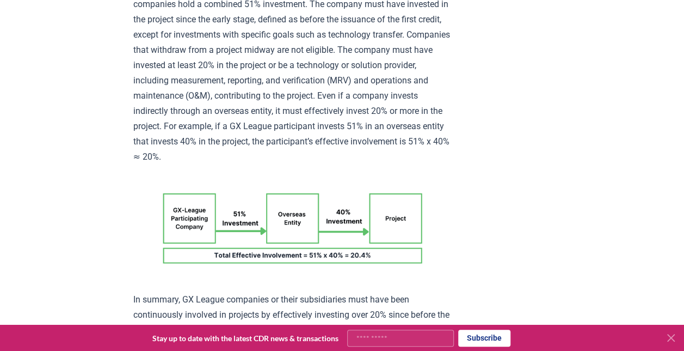
scroll to position [2068, 0]
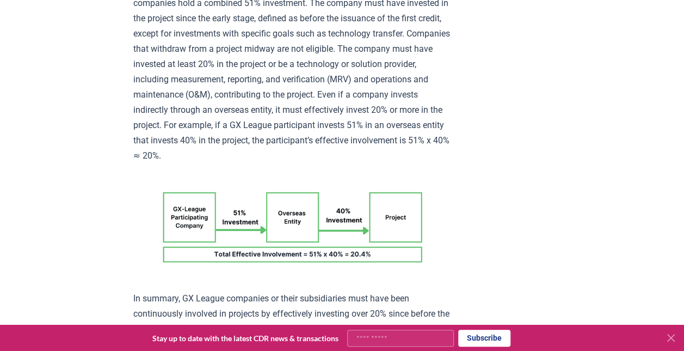
drag, startPoint x: 128, startPoint y: 28, endPoint x: 254, endPoint y: 35, distance: 125.4
click at [254, 35] on div "[DATE] Japan's GX-League and Carbon Removal in GX-ETS A post by [PERSON_NAME] .…" at bounding box center [342, 127] width 684 height 4312
drag, startPoint x: 254, startPoint y: 35, endPoint x: 365, endPoint y: 42, distance: 111.3
click at [365, 42] on p "First, any GX-League company wishing to use credits from overseas projects must…" at bounding box center [292, 64] width 318 height 198
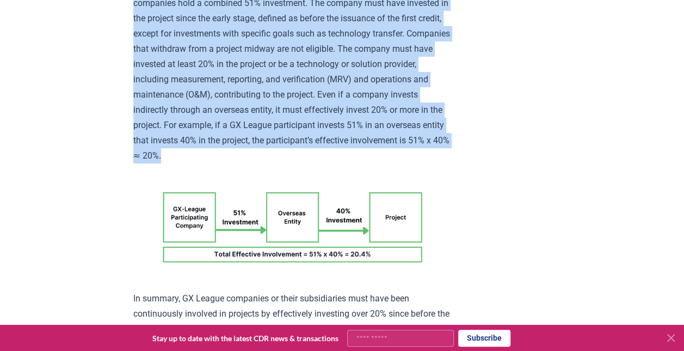
click at [365, 42] on p "First, any GX-League company wishing to use credits from overseas projects must…" at bounding box center [292, 64] width 318 height 198
drag, startPoint x: 365, startPoint y: 42, endPoint x: 304, endPoint y: 78, distance: 70.5
click at [304, 78] on p "First, any GX-League company wishing to use credits from overseas projects must…" at bounding box center [292, 64] width 318 height 198
click at [305, 94] on p "First, any GX-League company wishing to use credits from overseas projects must…" at bounding box center [292, 64] width 318 height 198
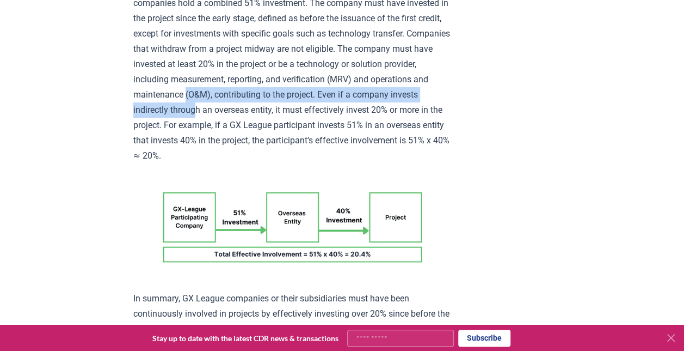
click at [264, 151] on p "First, any GX-League company wishing to use credits from overseas projects must…" at bounding box center [292, 64] width 318 height 198
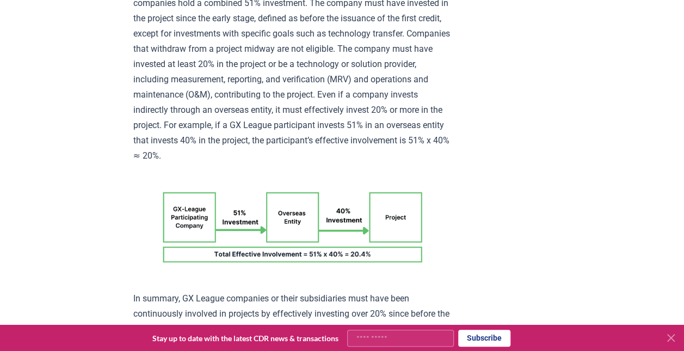
click at [450, 207] on article "[DATE] Japan's GX-League and Carbon Removal in GX-ETS A post by [PERSON_NAME] .…" at bounding box center [342, 127] width 418 height 4312
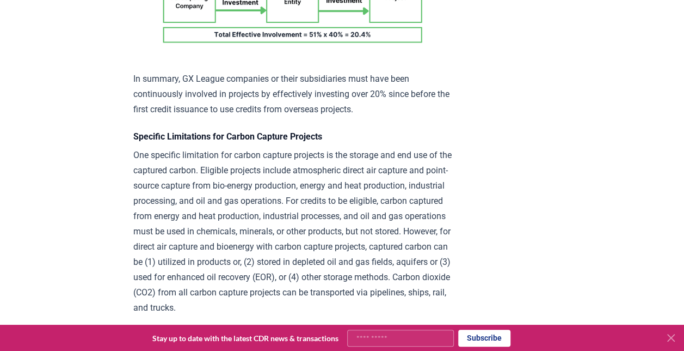
scroll to position [2185, 0]
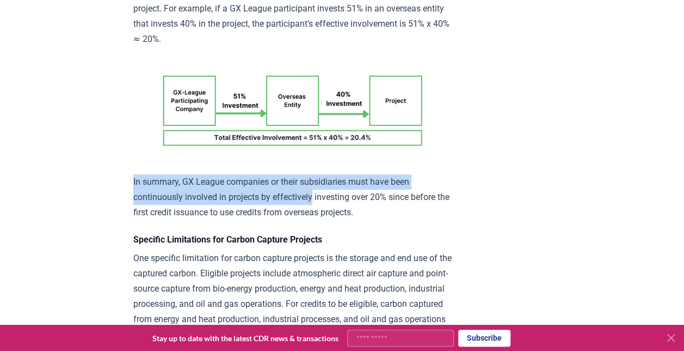
drag, startPoint x: 133, startPoint y: 235, endPoint x: 318, endPoint y: 253, distance: 185.9
click at [318, 220] on p "In summary, GX League companies or their subsidiaries must have been continuous…" at bounding box center [292, 197] width 318 height 46
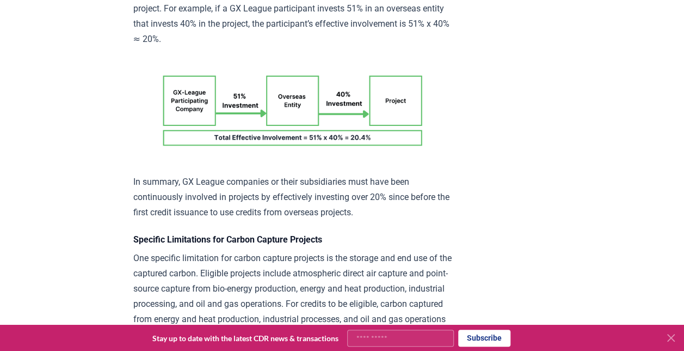
drag, startPoint x: 318, startPoint y: 253, endPoint x: 364, endPoint y: 273, distance: 50.7
click at [364, 220] on p "In summary, GX League companies or their subsidiaries must have been continuous…" at bounding box center [292, 197] width 318 height 46
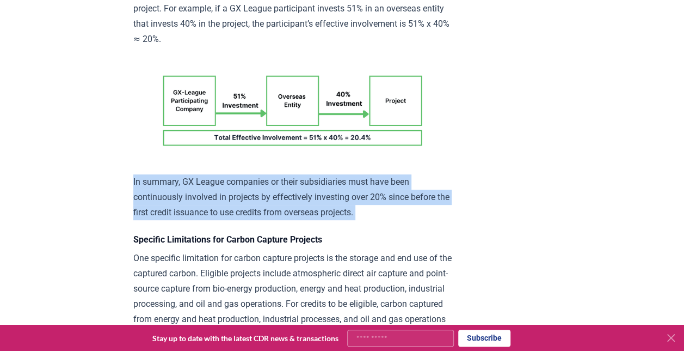
click at [364, 220] on p "In summary, GX League companies or their subsidiaries must have been continuous…" at bounding box center [292, 197] width 318 height 46
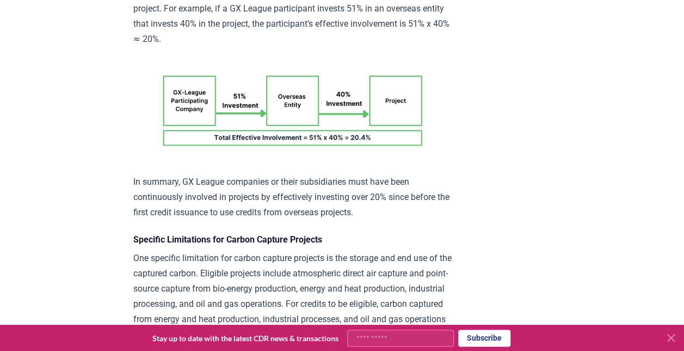
drag, startPoint x: 364, startPoint y: 273, endPoint x: 296, endPoint y: 275, distance: 68.1
click at [296, 275] on div "A post by [PERSON_NAME] . Cover Image: DALL-E The inclusion of CDR in [GEOGRAPH…" at bounding box center [292, 49] width 318 height 4233
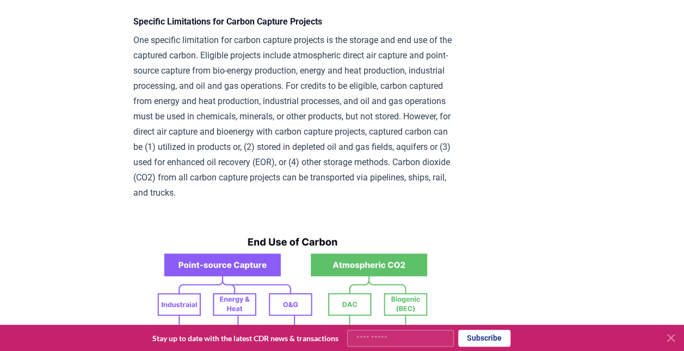
scroll to position [2348, 0]
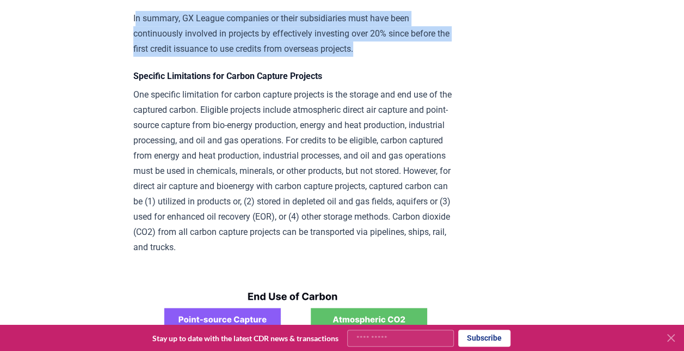
drag, startPoint x: 373, startPoint y: 103, endPoint x: 134, endPoint y: 70, distance: 241.9
click at [134, 57] on p "In summary, GX League companies or their subsidiaries must have been continuous…" at bounding box center [292, 34] width 318 height 46
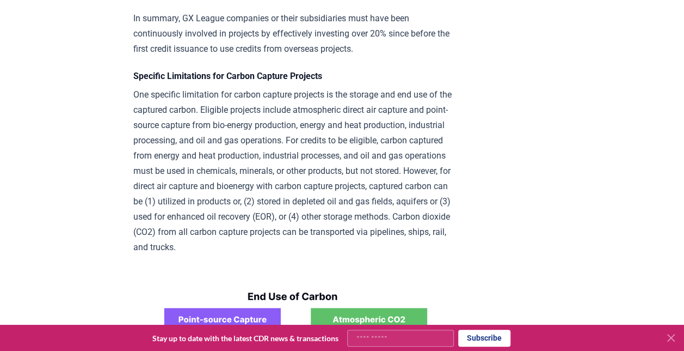
drag, startPoint x: 134, startPoint y: 70, endPoint x: 284, endPoint y: 149, distance: 169.7
click at [284, 149] on p "One specific limitation for carbon capture projects is the storage and end use …" at bounding box center [292, 171] width 318 height 168
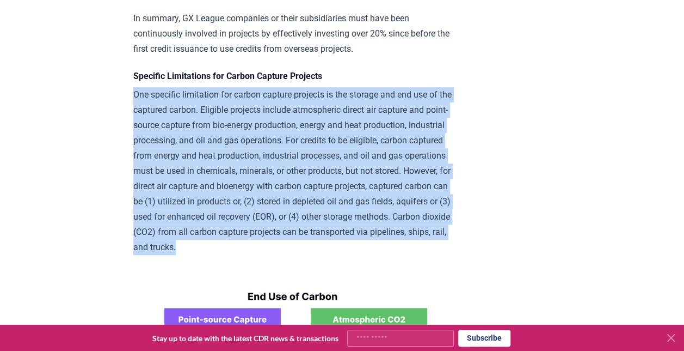
click at [284, 149] on p "One specific limitation for carbon capture projects is the storage and end use …" at bounding box center [292, 171] width 318 height 168
drag, startPoint x: 284, startPoint y: 149, endPoint x: 254, endPoint y: 194, distance: 54.2
click at [254, 194] on p "One specific limitation for carbon capture projects is the storage and end use …" at bounding box center [292, 171] width 318 height 168
click at [248, 174] on p "One specific limitation for carbon capture projects is the storage and end use …" at bounding box center [292, 171] width 318 height 168
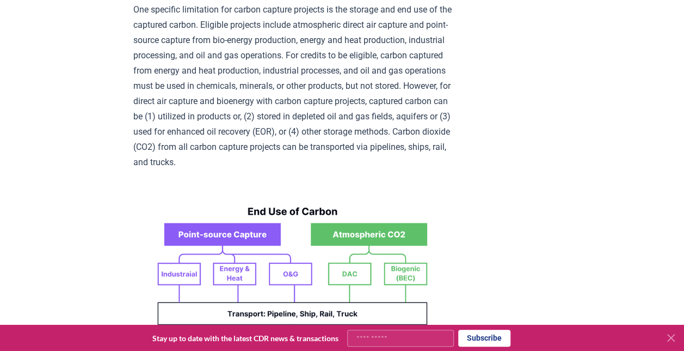
scroll to position [2457, 0]
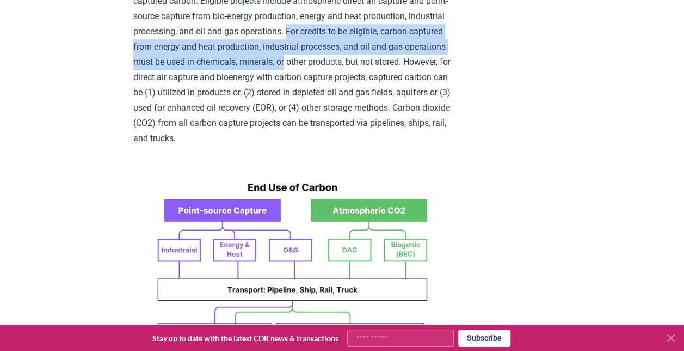
drag, startPoint x: 376, startPoint y: 86, endPoint x: 480, endPoint y: 120, distance: 109.8
drag, startPoint x: 480, startPoint y: 120, endPoint x: 375, endPoint y: 121, distance: 105.1
click at [375, 121] on p "One specific limitation for carbon capture projects is the storage and end use …" at bounding box center [292, 62] width 318 height 168
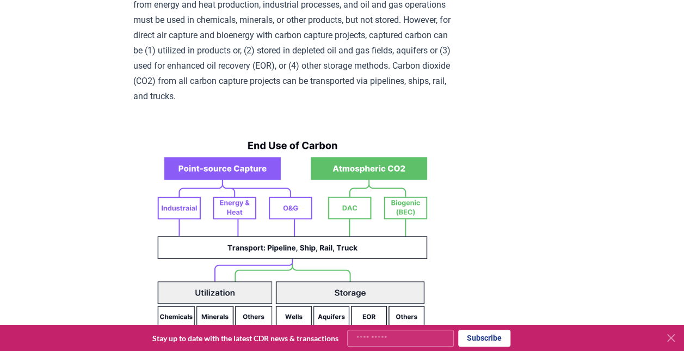
scroll to position [2512, 0]
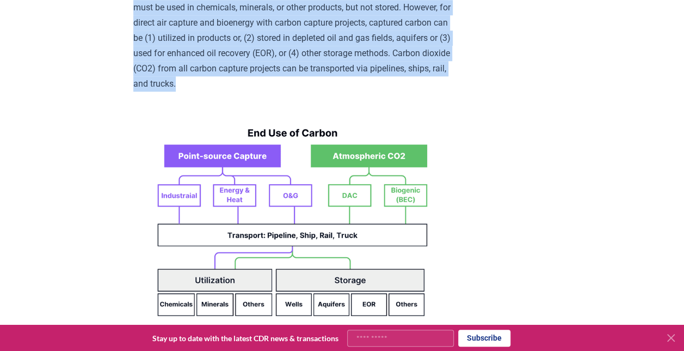
drag, startPoint x: 445, startPoint y: 140, endPoint x: 130, endPoint y: 53, distance: 327.4
drag, startPoint x: 130, startPoint y: 53, endPoint x: 404, endPoint y: 110, distance: 280.2
click at [404, 91] on p "One specific limitation for carbon capture projects is the storage and end use …" at bounding box center [292, 8] width 318 height 168
click at [405, 91] on p "One specific limitation for carbon capture projects is the storage and end use …" at bounding box center [292, 8] width 318 height 168
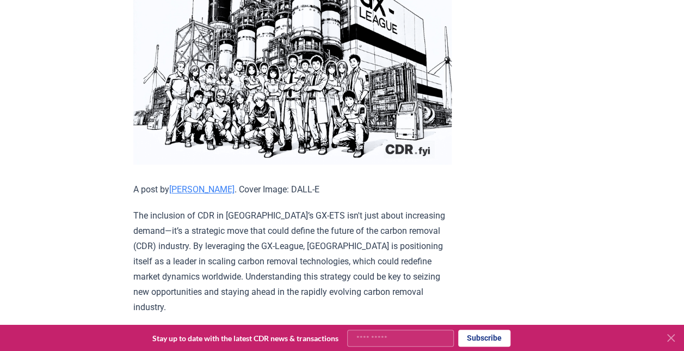
scroll to position [272, 0]
